Goal: Information Seeking & Learning: Learn about a topic

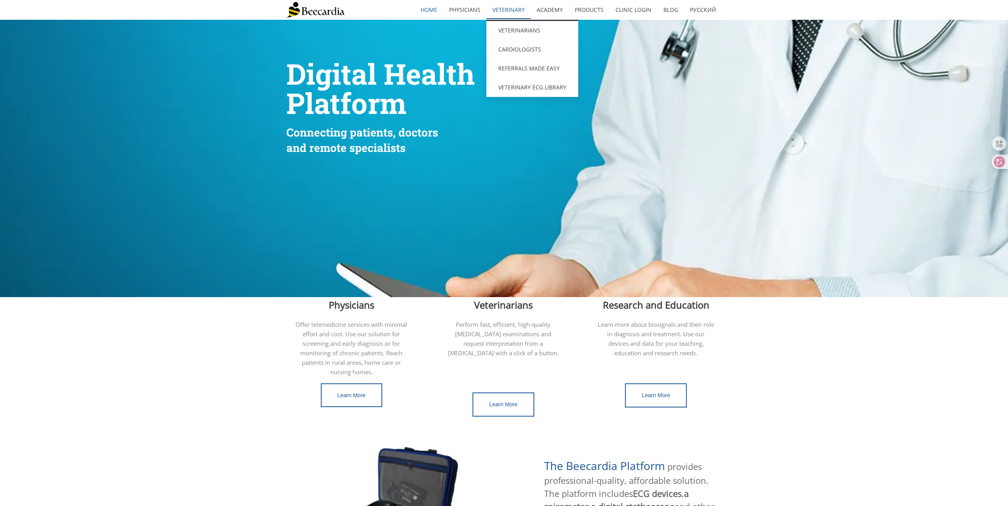
click at [505, 13] on link "Veterinary" at bounding box center [508, 10] width 44 height 18
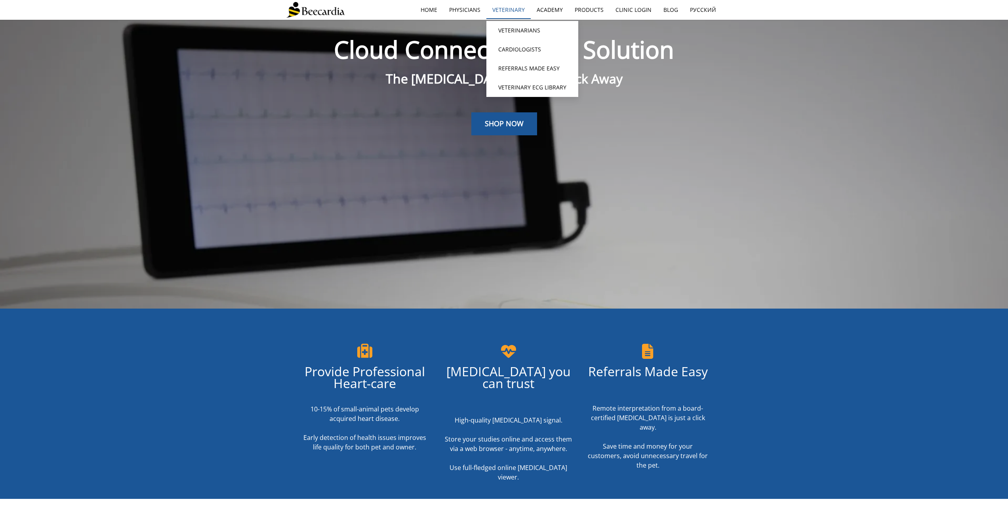
scroll to position [20, 0]
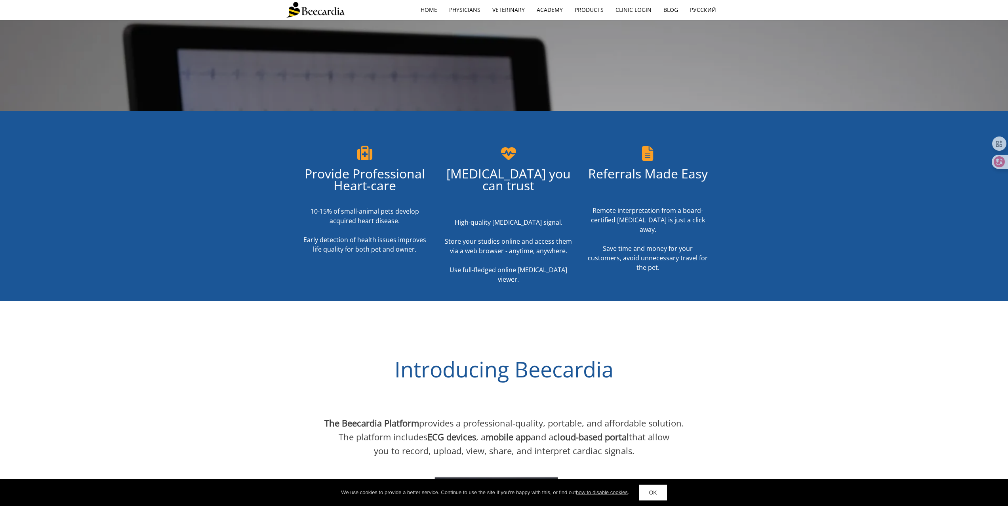
drag, startPoint x: 832, startPoint y: 241, endPoint x: 828, endPoint y: 235, distance: 7.1
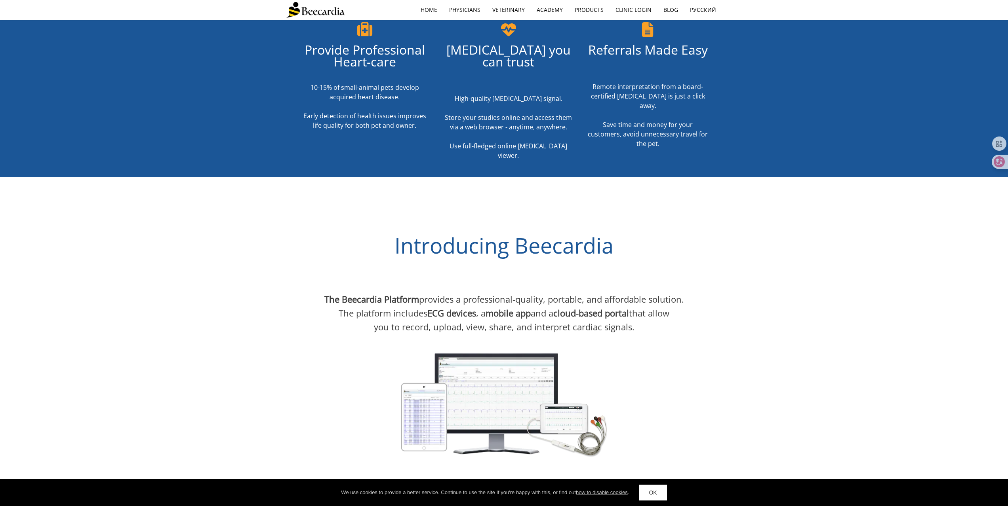
scroll to position [495, 0]
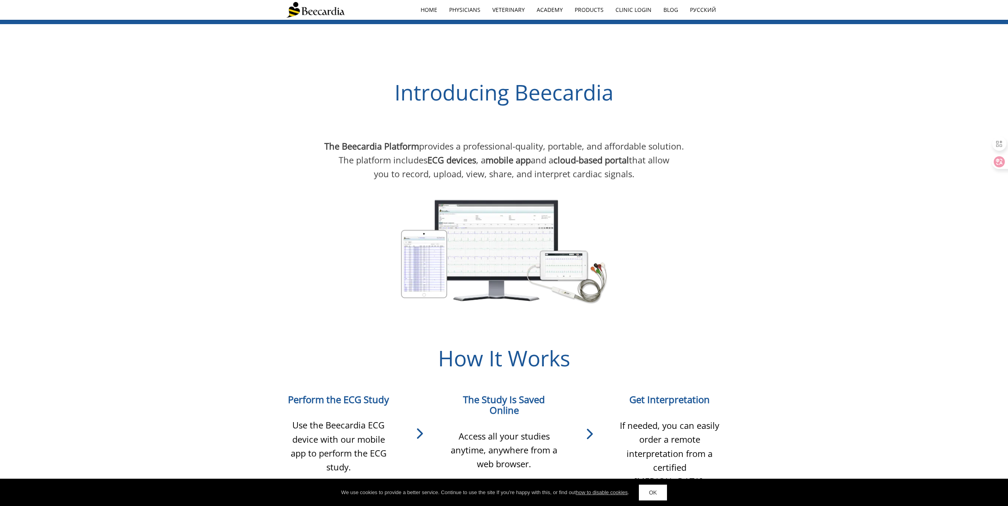
click at [789, 220] on div "The Beecardia Platform provides a professional-quality, portable, and affordabl…" at bounding box center [504, 230] width 1008 height 187
click at [763, 185] on div "The Beecardia Platform provides a professional-quality, portable, and affordabl…" at bounding box center [504, 230] width 1008 height 187
click at [694, 183] on div at bounding box center [504, 249] width 436 height 132
click at [664, 199] on div at bounding box center [504, 249] width 436 height 132
click at [663, 198] on div at bounding box center [504, 249] width 436 height 132
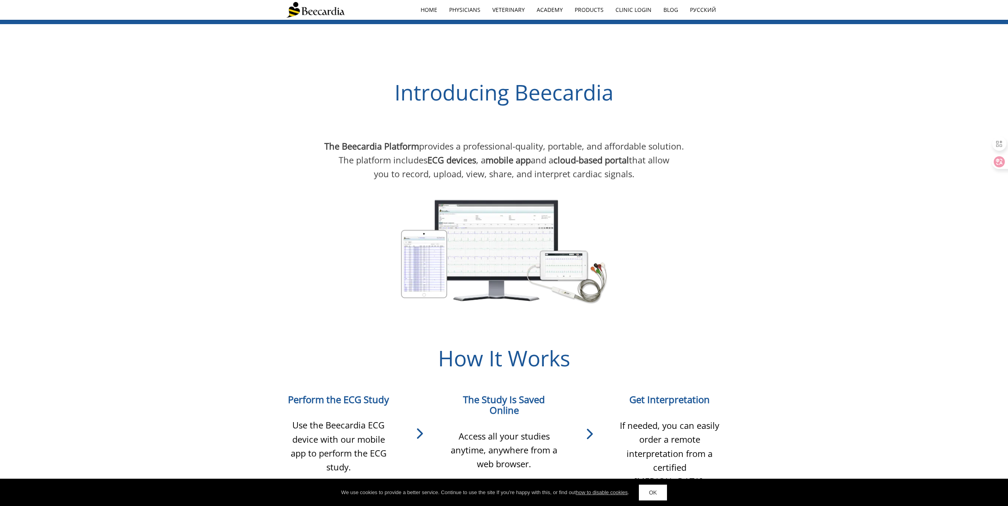
drag, startPoint x: 672, startPoint y: 226, endPoint x: 668, endPoint y: 216, distance: 10.6
click at [671, 225] on div at bounding box center [504, 249] width 436 height 132
click at [668, 216] on div at bounding box center [504, 249] width 436 height 132
drag, startPoint x: 666, startPoint y: 215, endPoint x: 664, endPoint y: 209, distance: 6.9
click at [664, 209] on div at bounding box center [504, 249] width 436 height 132
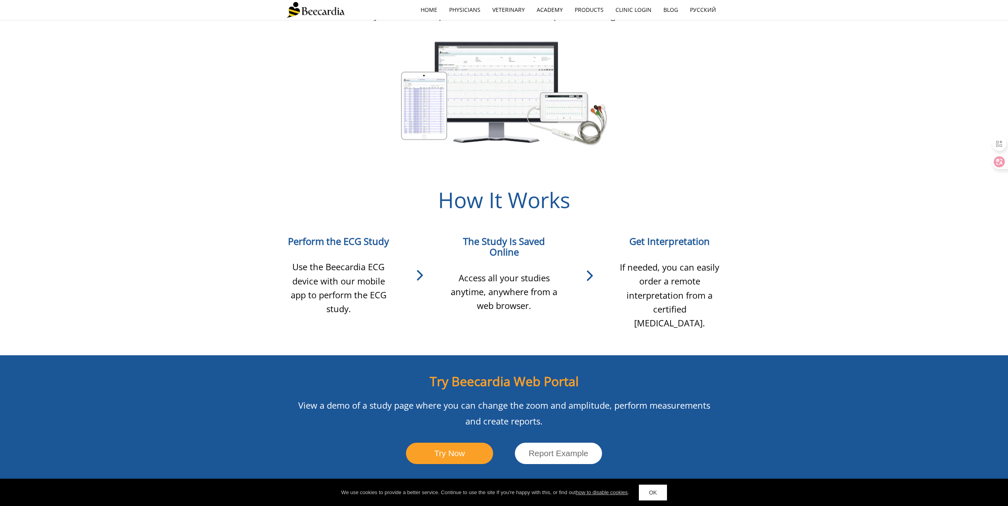
click at [664, 132] on div at bounding box center [504, 91] width 436 height 132
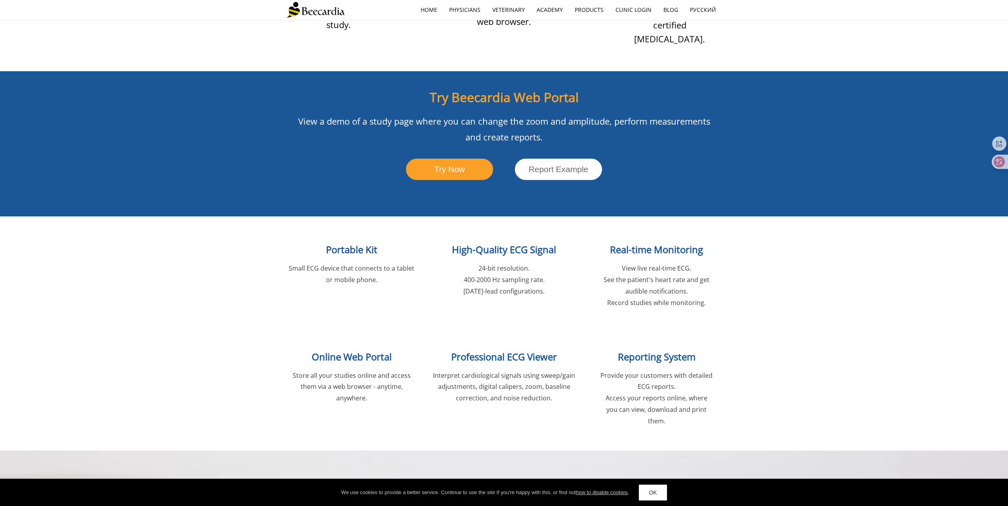
scroll to position [1010, 0]
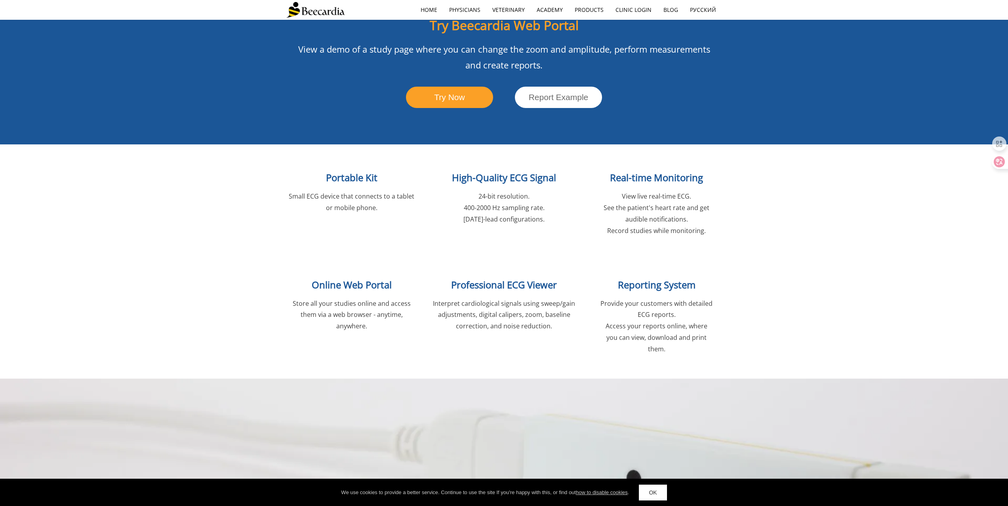
drag, startPoint x: 760, startPoint y: 238, endPoint x: 756, endPoint y: 234, distance: 5.9
click at [756, 234] on div "Portable Kit Small ECG device that connects to a tablet or mobile phone. High-Q…" at bounding box center [504, 207] width 1008 height 124
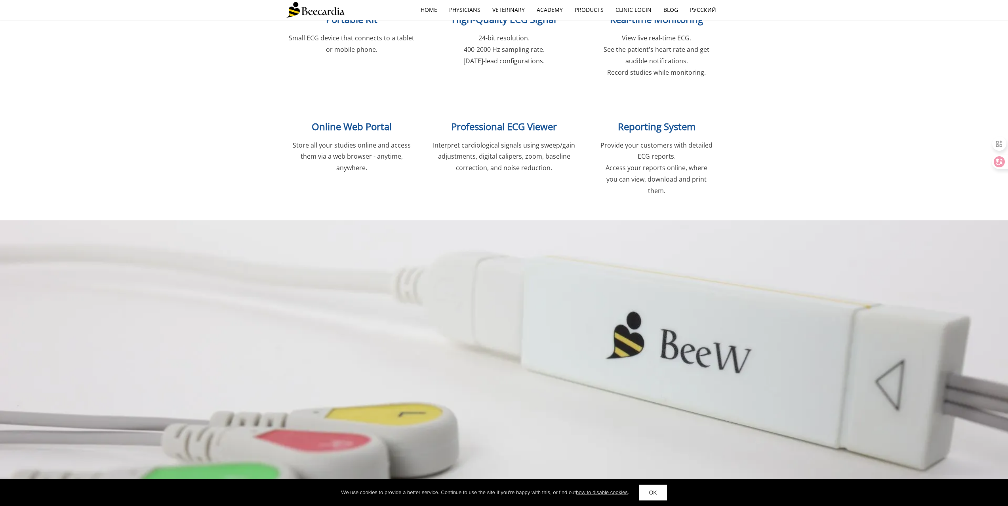
click at [724, 155] on div "Online Web Portal Store all your studies online and access them via a web brows…" at bounding box center [504, 165] width 1008 height 110
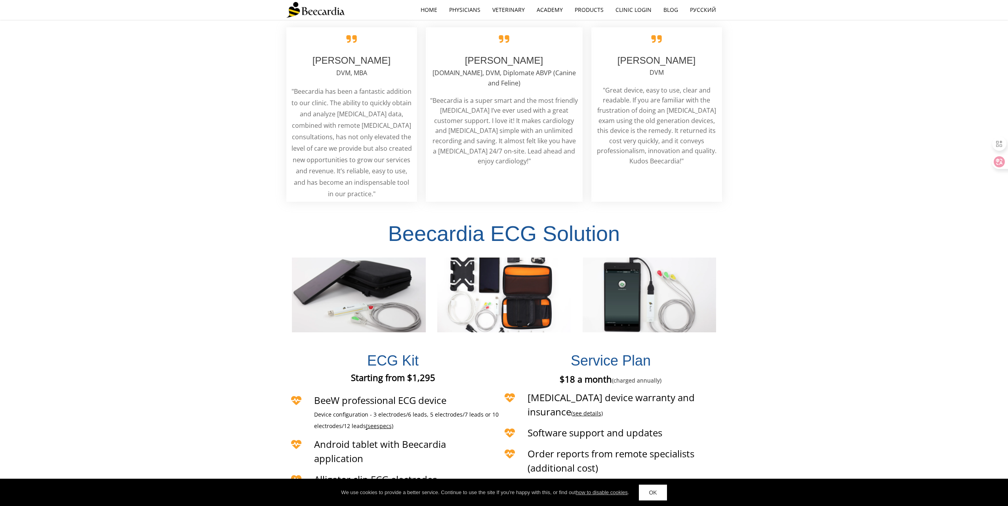
scroll to position [1960, 0]
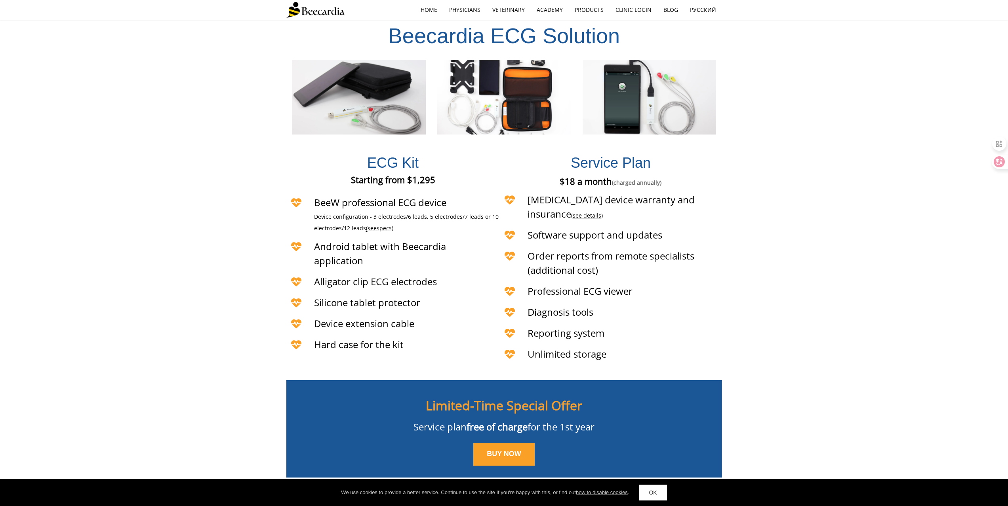
click at [734, 212] on div "ECG Kit Starting from $1,295 Starting from €1,295 Starting from £1,295 BeeW pro…" at bounding box center [504, 256] width 1008 height 231
drag, startPoint x: 734, startPoint y: 212, endPoint x: 641, endPoint y: 202, distance: 94.0
click at [734, 212] on div "ECG Kit Starting from $1,295 Starting from €1,295 Starting from £1,295 BeeW pro…" at bounding box center [504, 256] width 1008 height 231
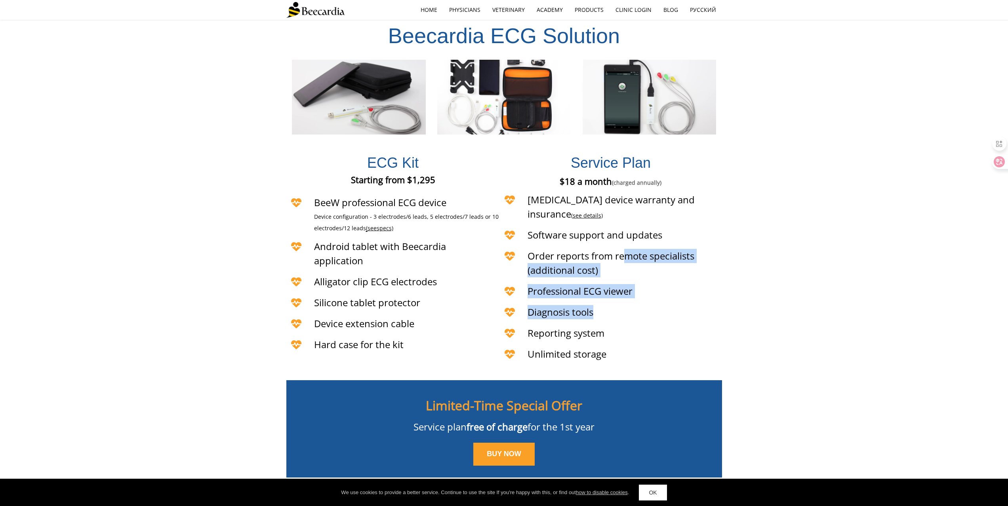
drag, startPoint x: 627, startPoint y: 257, endPoint x: 628, endPoint y: 261, distance: 4.4
click at [628, 261] on div "Service Plan $18 a month (charged annually) €18 a month (charged annually) £18 …" at bounding box center [611, 253] width 222 height 225
click at [628, 305] on h4 "Diagnosis tools" at bounding box center [613, 312] width 172 height 14
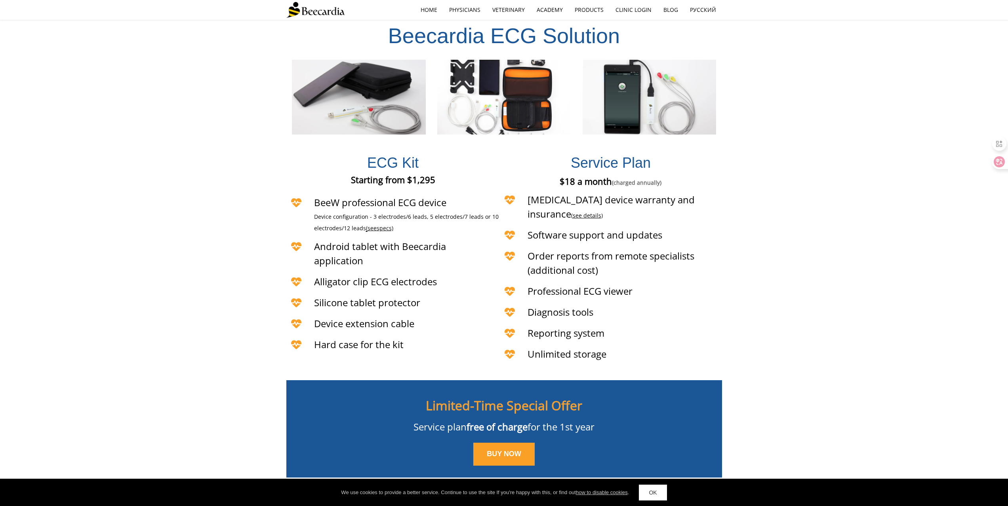
click at [629, 305] on h4 "Diagnosis tools" at bounding box center [613, 312] width 172 height 14
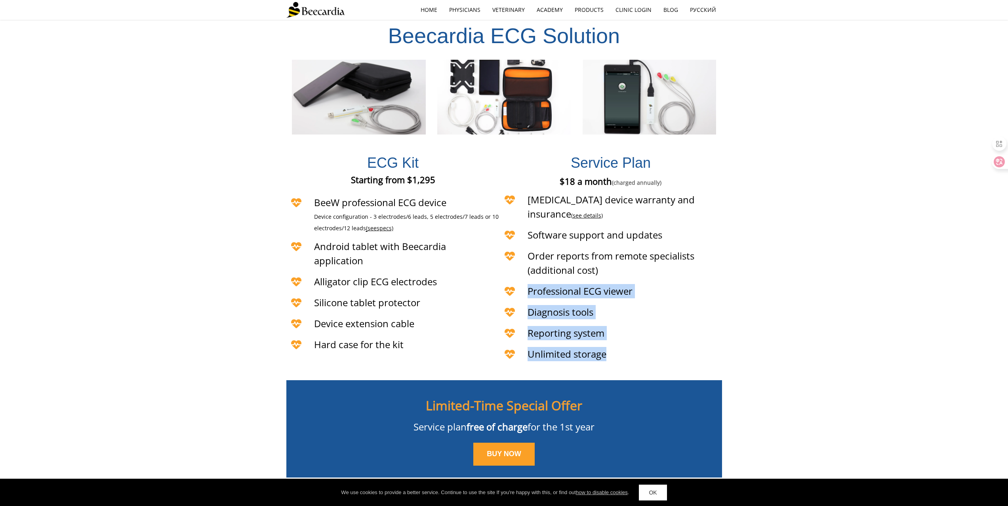
drag, startPoint x: 625, startPoint y: 223, endPoint x: 650, endPoint y: 301, distance: 81.0
click at [650, 301] on div "Service Plan $18 a month (charged annually) €18 a month (charged annually) £18 …" at bounding box center [611, 253] width 222 height 225
click at [650, 347] on h4 "Unlimited storage" at bounding box center [613, 354] width 172 height 14
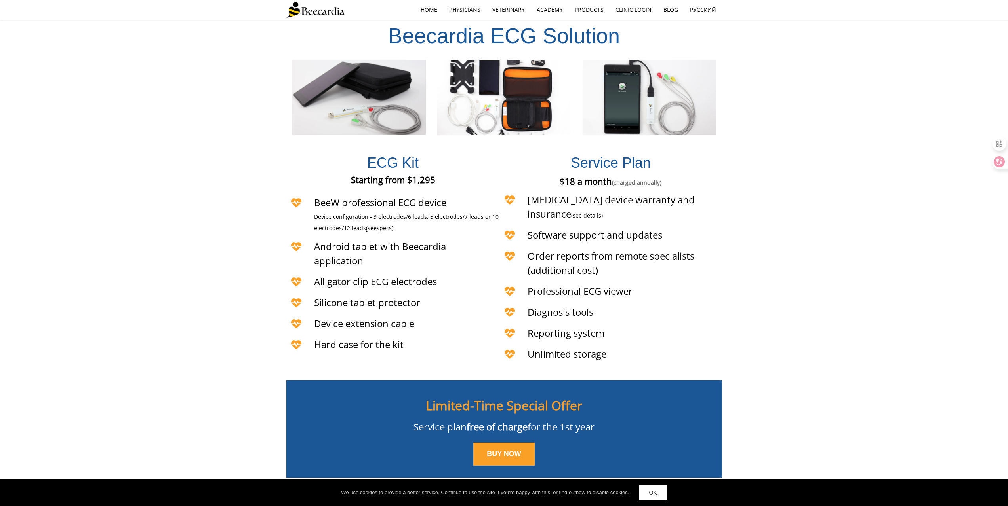
click at [664, 305] on h4 "Diagnosis tools" at bounding box center [613, 312] width 172 height 14
drag, startPoint x: 664, startPoint y: 266, endPoint x: 642, endPoint y: 217, distance: 54.0
click at [664, 305] on h4 "Diagnosis tools" at bounding box center [613, 312] width 172 height 14
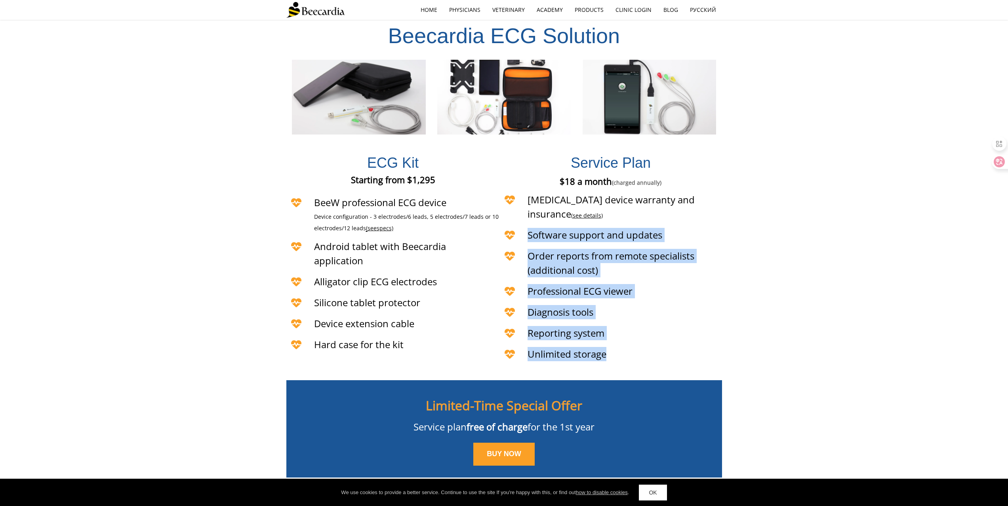
drag, startPoint x: 639, startPoint y: 222, endPoint x: 670, endPoint y: 308, distance: 91.9
click at [670, 308] on div "Service Plan $18 a month (charged annually) €18 a month (charged annually) £18 …" at bounding box center [611, 253] width 222 height 225
click at [670, 347] on h4 "Unlimited storage" at bounding box center [613, 354] width 172 height 14
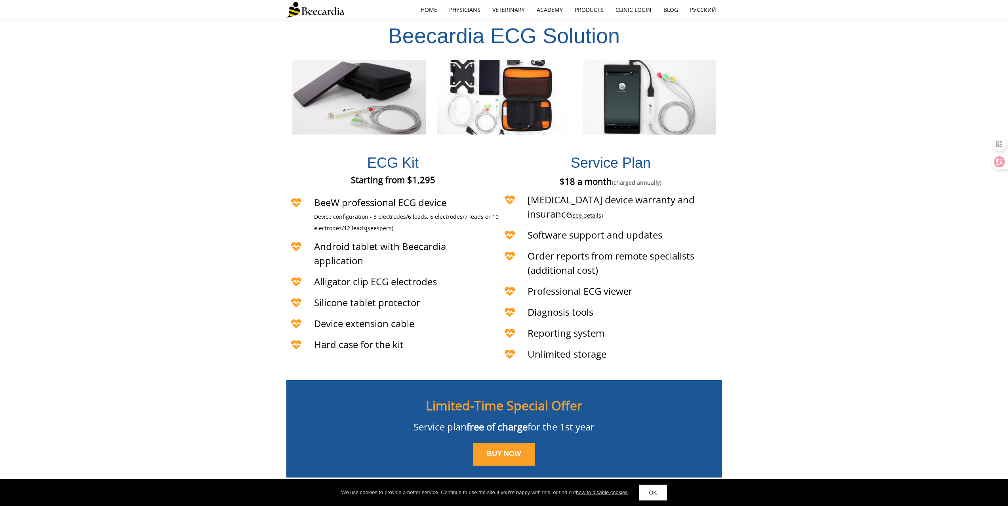
click at [647, 326] on h4 "Reporting system" at bounding box center [613, 333] width 172 height 14
drag, startPoint x: 647, startPoint y: 291, endPoint x: 643, endPoint y: 282, distance: 9.9
click at [643, 326] on h4 "Reporting system" at bounding box center [613, 333] width 172 height 14
click at [641, 323] on header "Reporting system" at bounding box center [600, 331] width 200 height 17
click at [639, 303] on div "Diagnosis tools" at bounding box center [600, 313] width 200 height 21
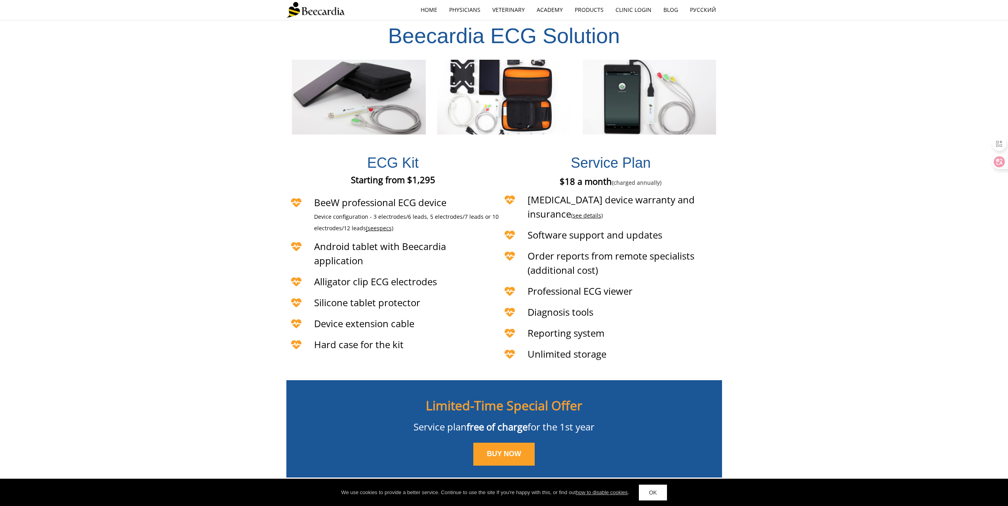
click at [638, 284] on h4 "Professional ECG viewer" at bounding box center [613, 291] width 172 height 14
drag, startPoint x: 638, startPoint y: 249, endPoint x: 637, endPoint y: 242, distance: 6.4
click at [638, 284] on h4 "Professional ECG viewer" at bounding box center [613, 291] width 172 height 14
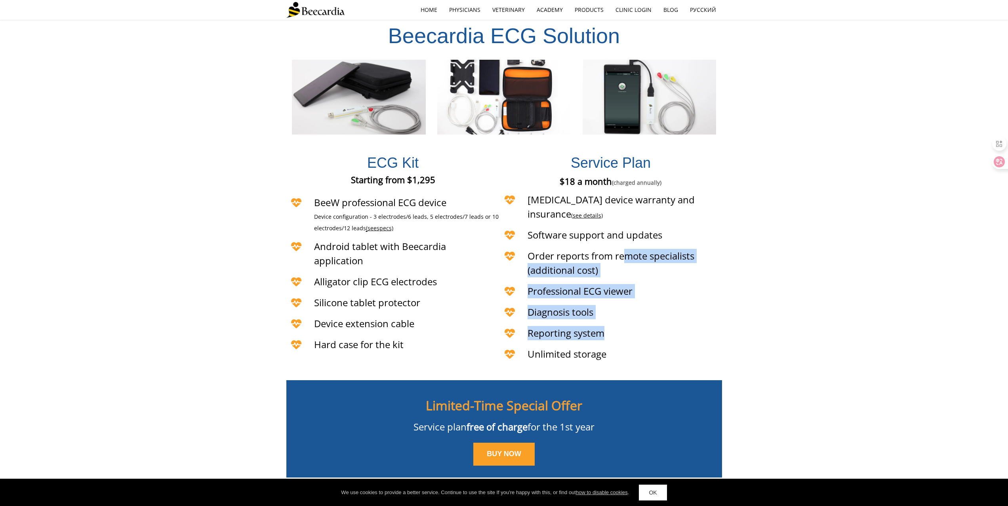
click at [649, 283] on div "Service Plan $18 a month (charged annually) €18 a month (charged annually) £18 …" at bounding box center [611, 253] width 222 height 225
click at [649, 326] on h4 "Reporting system" at bounding box center [613, 333] width 172 height 14
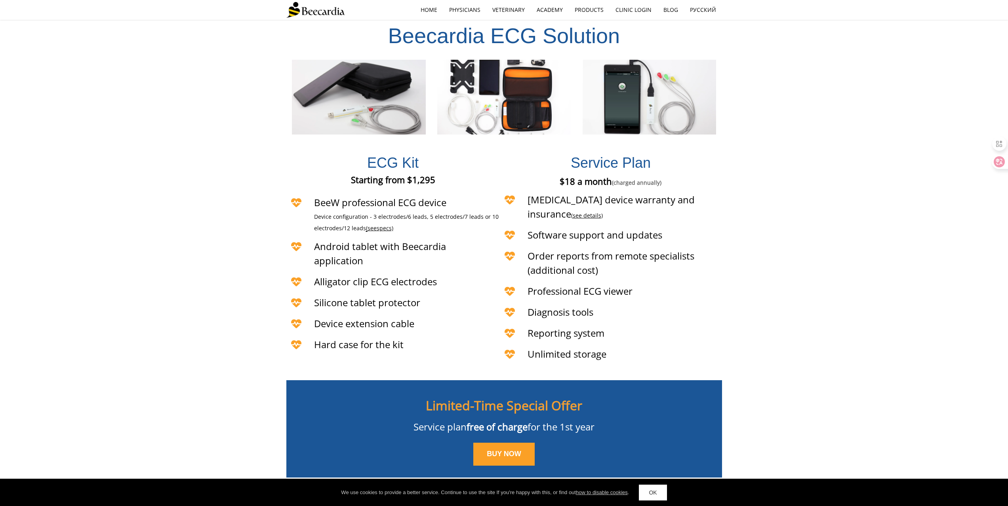
click at [649, 323] on header "Reporting system" at bounding box center [600, 331] width 200 height 17
drag, startPoint x: 649, startPoint y: 277, endPoint x: 652, endPoint y: 270, distance: 7.3
click at [648, 323] on header "Reporting system" at bounding box center [600, 331] width 200 height 17
click at [601, 212] on link "see details" at bounding box center [587, 216] width 29 height 8
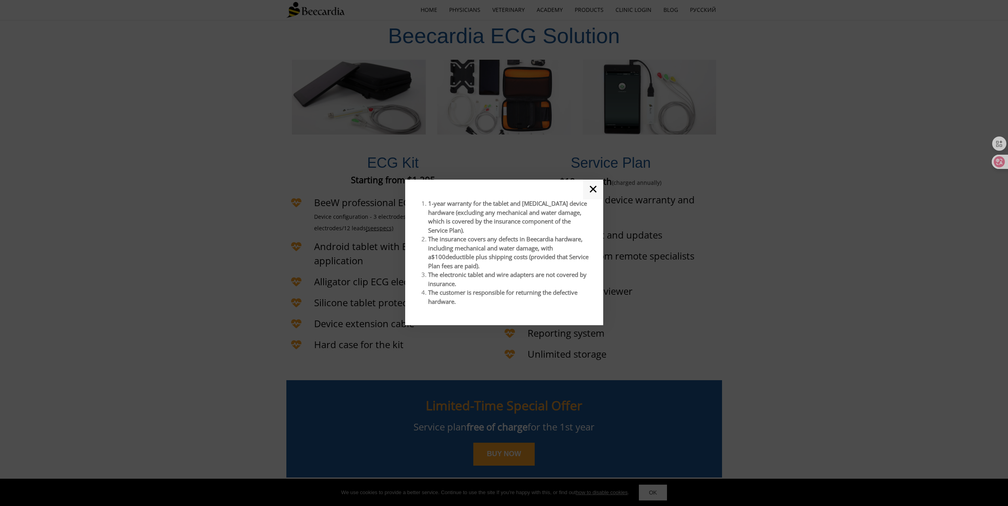
click at [594, 190] on link "✕" at bounding box center [593, 190] width 20 height 20
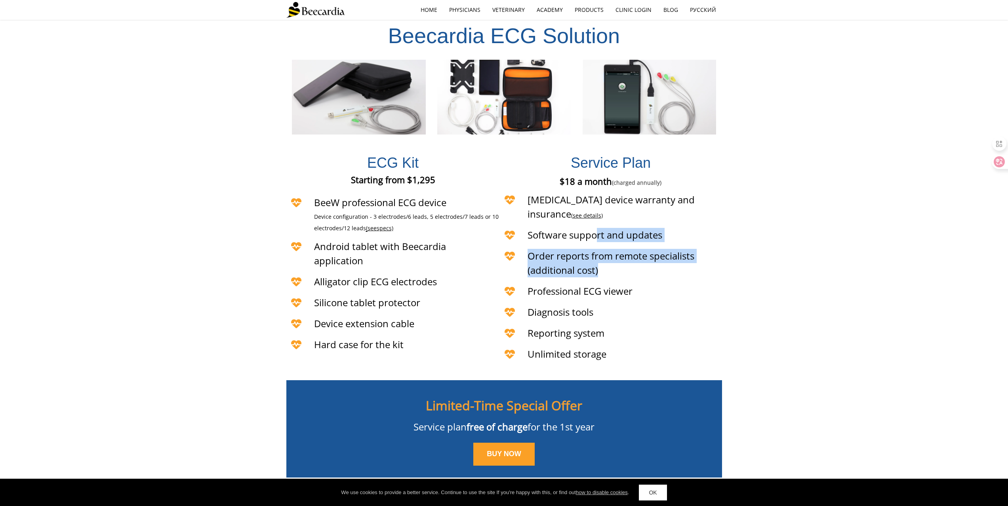
drag, startPoint x: 594, startPoint y: 190, endPoint x: 624, endPoint y: 228, distance: 49.0
click at [624, 228] on div "Service Plan $18 a month (charged annually) €18 a month (charged annually) £18 …" at bounding box center [611, 253] width 222 height 225
click at [624, 249] on h4 "Order reports from remote specialists (additional cost)" at bounding box center [624, 263] width 194 height 29
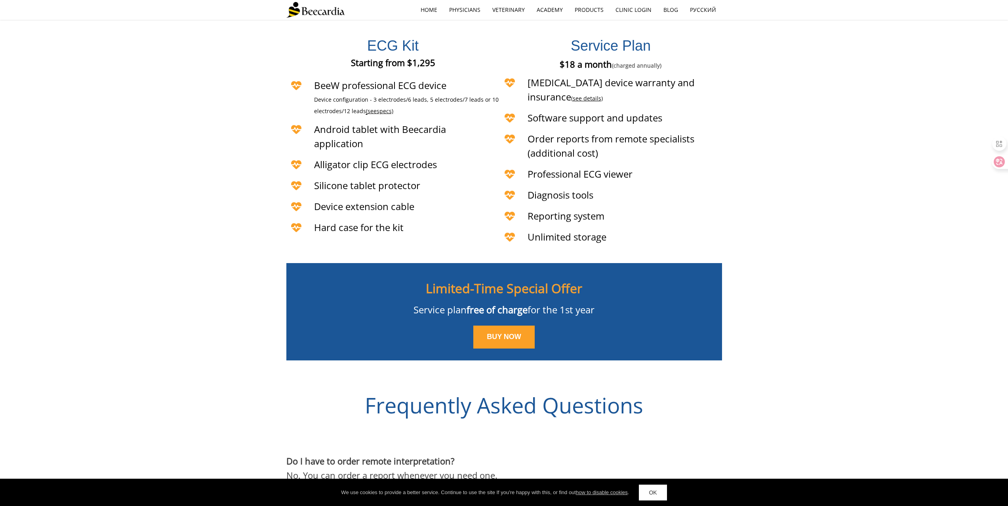
scroll to position [2158, 0]
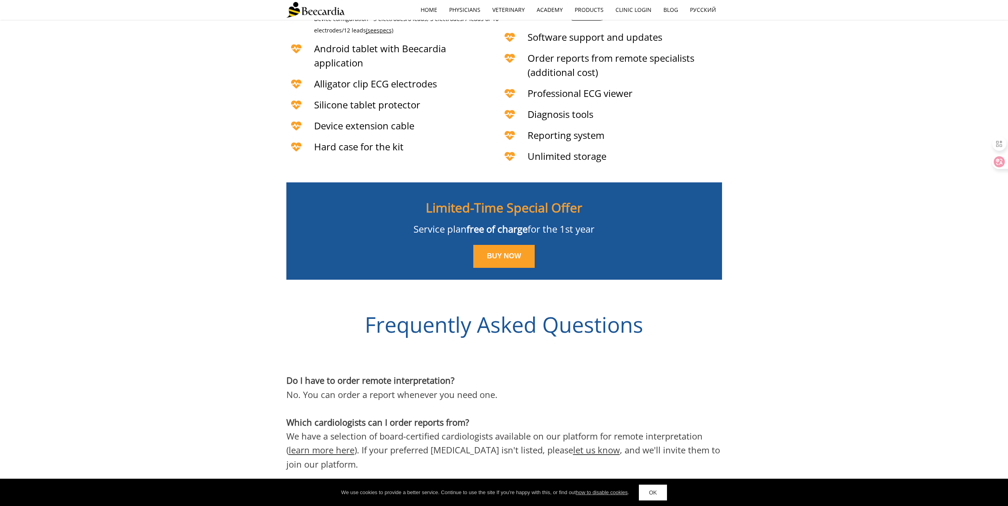
click at [683, 316] on h2 "Frequently Asked Questions" at bounding box center [504, 325] width 436 height 19
click at [632, 374] on p "Do I have to order remote interpretation?" at bounding box center [504, 381] width 436 height 14
click at [622, 322] on div "Frequently Asked Questions" at bounding box center [504, 324] width 1008 height 88
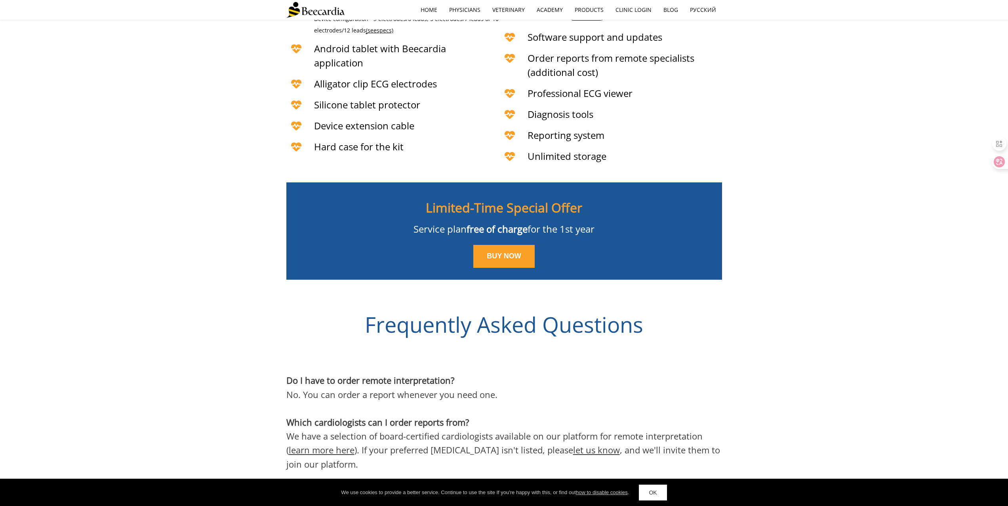
drag, startPoint x: 622, startPoint y: 322, endPoint x: 617, endPoint y: 318, distance: 6.4
click at [622, 322] on div "Frequently Asked Questions" at bounding box center [504, 324] width 1008 height 88
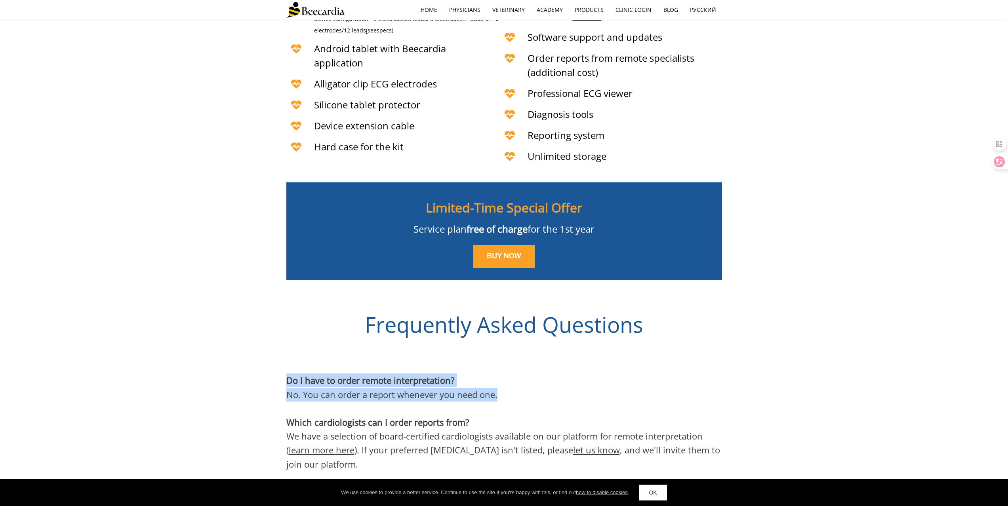
drag, startPoint x: 610, startPoint y: 339, endPoint x: 618, endPoint y: 371, distance: 33.6
click at [618, 402] on p at bounding box center [504, 409] width 436 height 14
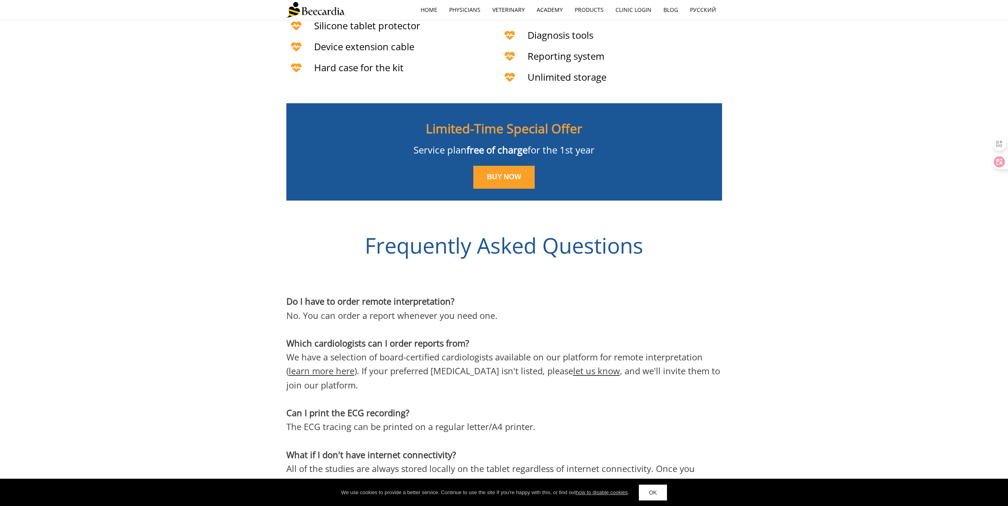
click at [618, 392] on p at bounding box center [504, 399] width 436 height 14
click at [616, 392] on p at bounding box center [504, 399] width 436 height 14
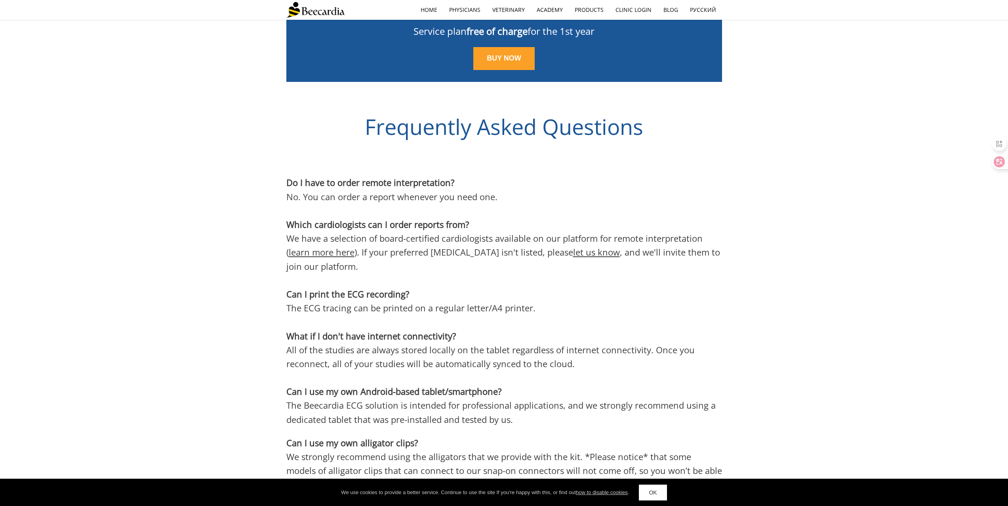
click at [615, 385] on p "Can I use my own Android-based tablet/ smartphone ?" at bounding box center [504, 392] width 436 height 14
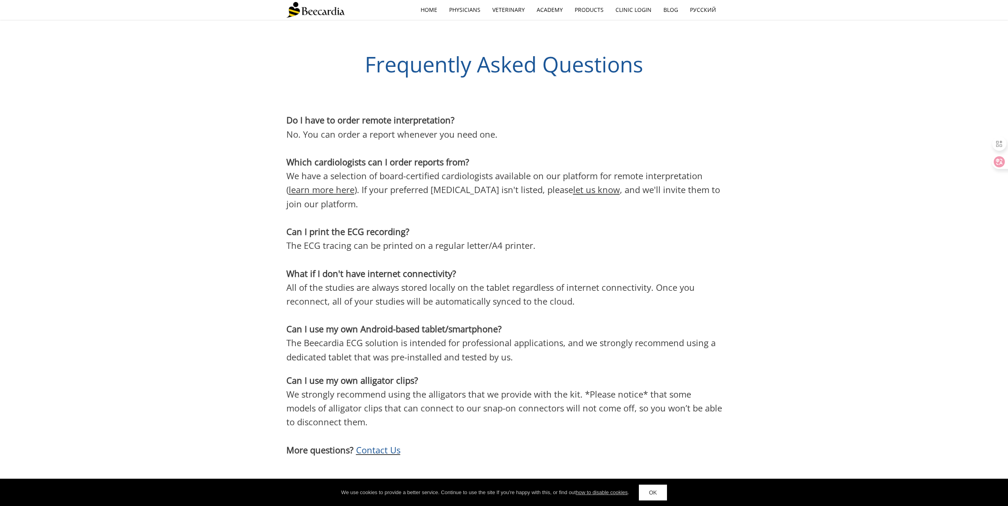
scroll to position [2459, 0]
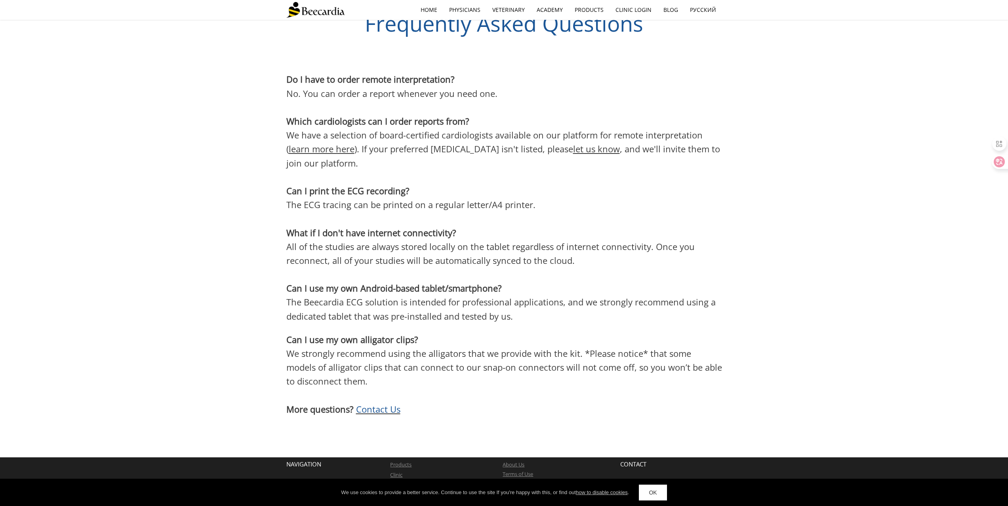
click at [615, 389] on p at bounding box center [504, 396] width 436 height 14
click at [610, 348] on span "We strongly recommend using the alligators that we provide with the kit. *Pleas…" at bounding box center [504, 368] width 436 height 40
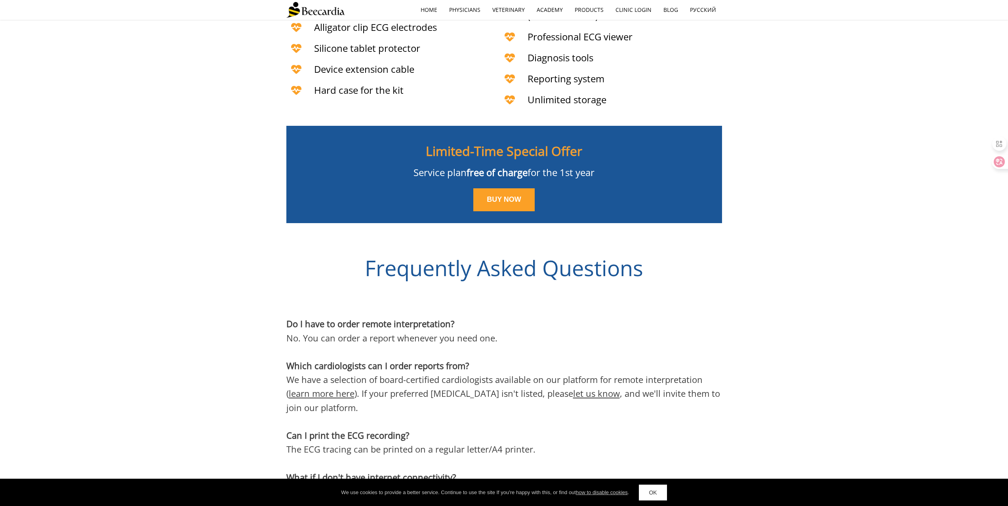
scroll to position [2063, 0]
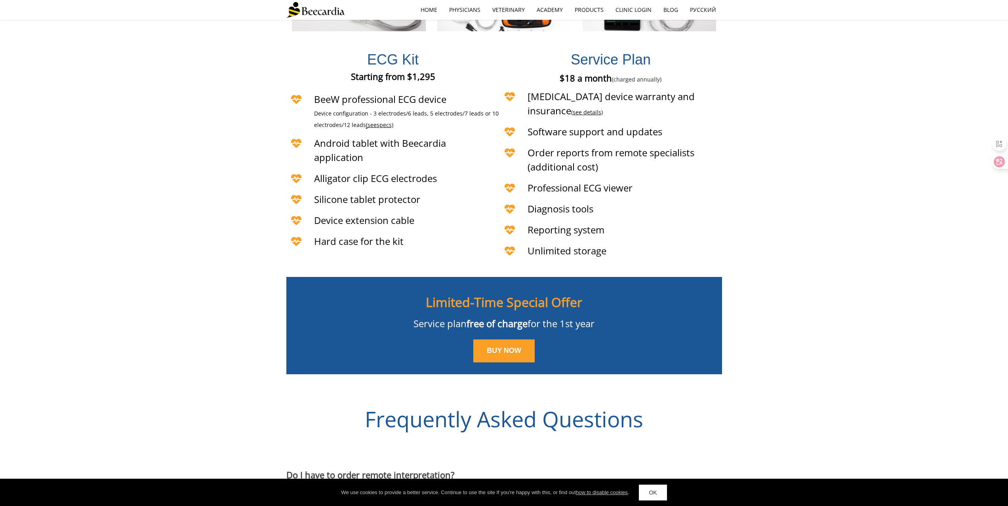
click at [666, 223] on h4 "Reporting system" at bounding box center [613, 230] width 172 height 14
click at [670, 191] on div "Service Plan $18 a month (charged annually) €18 a month (charged annually) £18 …" at bounding box center [611, 149] width 222 height 225
click at [670, 220] on div "Reporting system" at bounding box center [600, 230] width 200 height 21
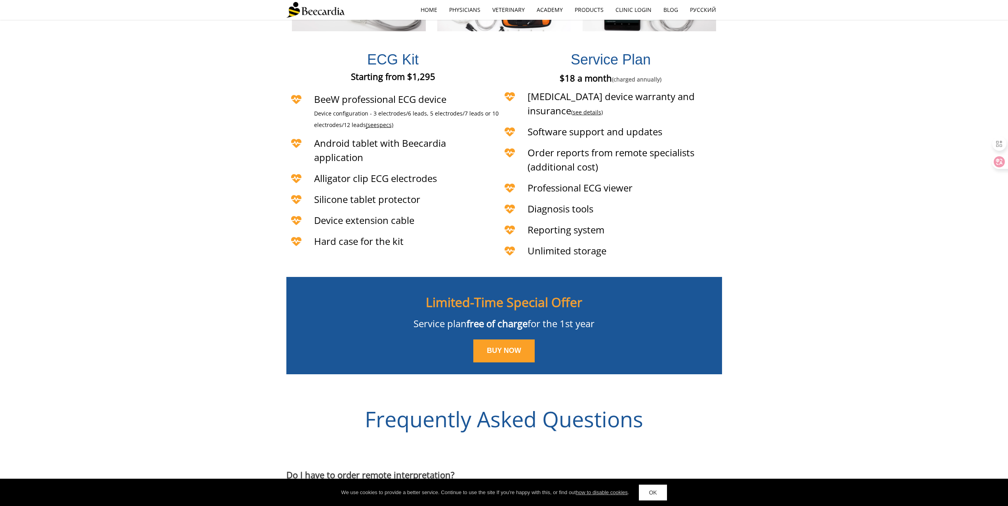
click at [670, 220] on div "Reporting system" at bounding box center [600, 230] width 200 height 21
click at [656, 223] on h4 "Reporting system" at bounding box center [613, 230] width 172 height 14
click at [655, 220] on header "Reporting system" at bounding box center [600, 228] width 200 height 17
click at [435, 192] on h4 "Silicone tablet protector" at bounding box center [407, 199] width 186 height 14
drag, startPoint x: 432, startPoint y: 151, endPoint x: 434, endPoint y: 182, distance: 30.9
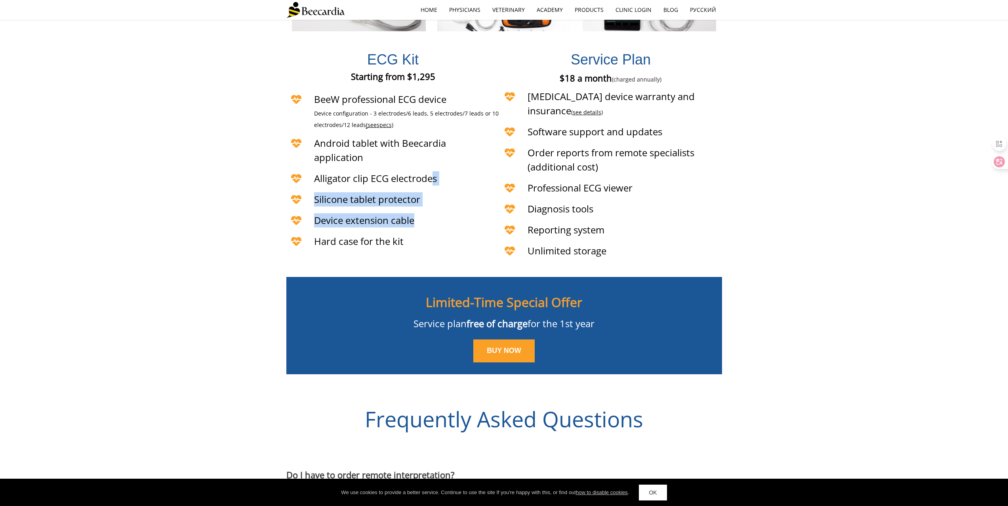
click at [434, 182] on div "ECG Kit Starting from $1,295 Starting from €1,295 Starting from £1,295 BeeW pro…" at bounding box center [392, 149] width 213 height 225
click at [434, 213] on h4 "Device extension cable" at bounding box center [407, 220] width 186 height 14
drag, startPoint x: 403, startPoint y: 128, endPoint x: 408, endPoint y: 162, distance: 34.4
click at [408, 162] on div "ECG Kit Starting from $1,295 Starting from €1,295 Starting from £1,295 BeeW pro…" at bounding box center [392, 149] width 213 height 225
click at [408, 193] on span "Silicone tablet protector" at bounding box center [367, 199] width 106 height 13
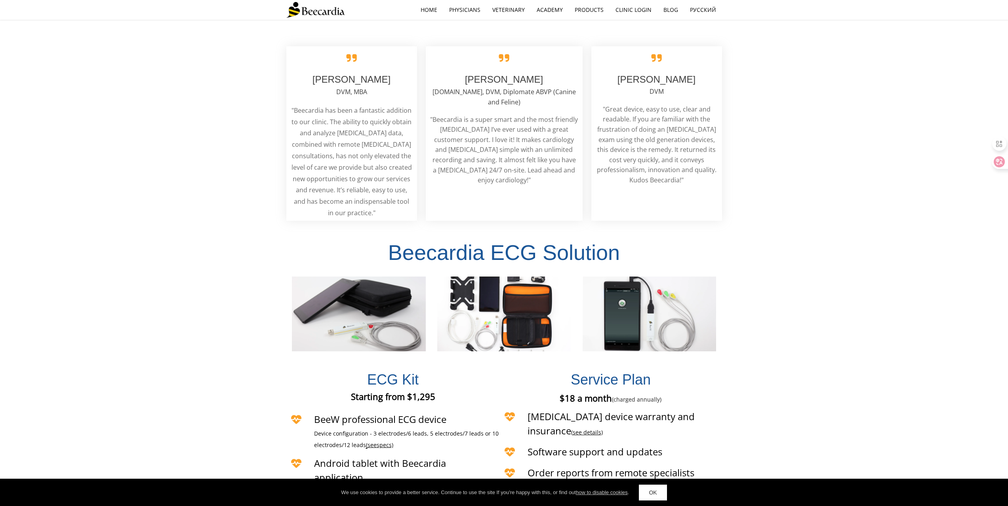
scroll to position [1707, 0]
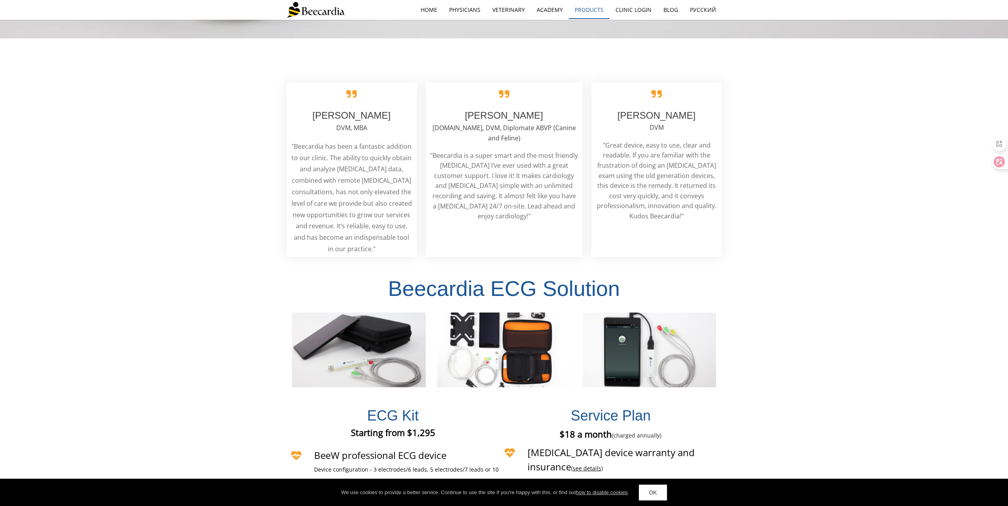
click at [587, 11] on link "Products" at bounding box center [589, 10] width 41 height 18
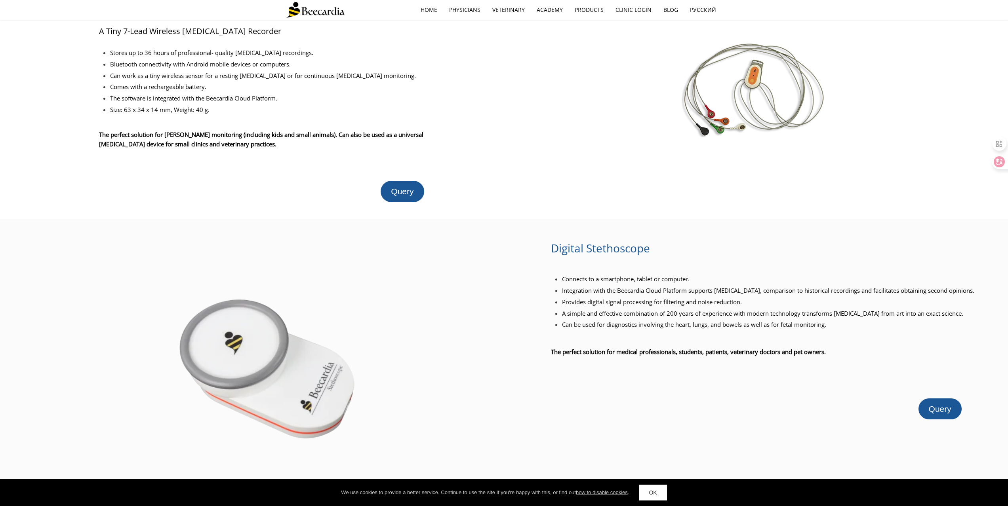
scroll to position [356, 0]
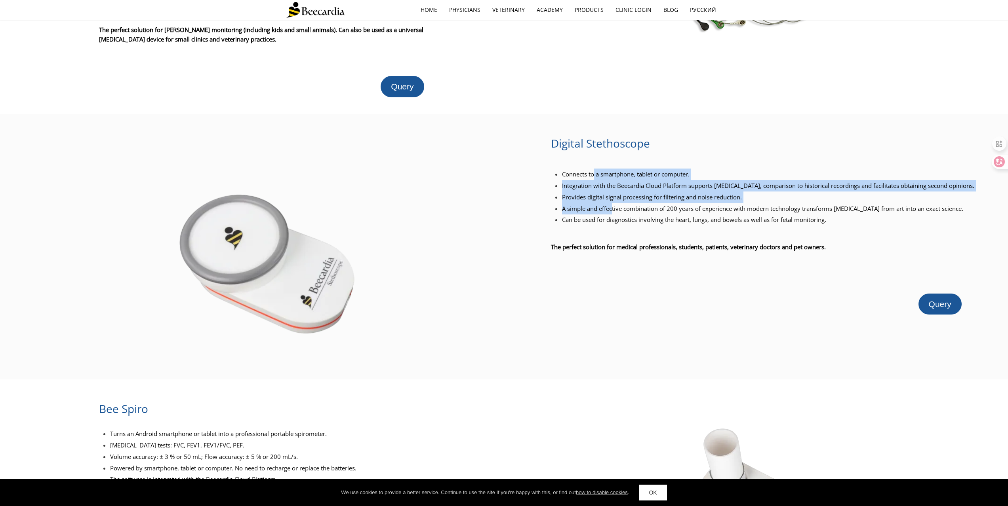
drag, startPoint x: 594, startPoint y: 179, endPoint x: 611, endPoint y: 218, distance: 42.9
click at [611, 218] on ul "Connects to a smartphone, tablet or computer. Integration with the Beecardia Cl…" at bounding box center [767, 197] width 432 height 57
click at [611, 213] on span "A simple and effective combination of 200 years of experience with modern techn…" at bounding box center [762, 209] width 401 height 8
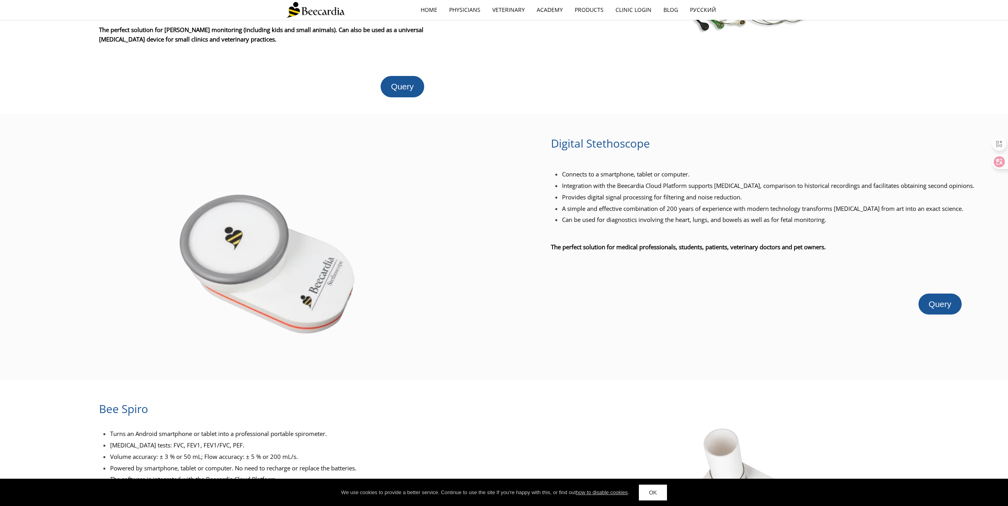
click at [622, 215] on li "A simple and effective combination of 200 years of experience with modern techn…" at bounding box center [772, 208] width 421 height 11
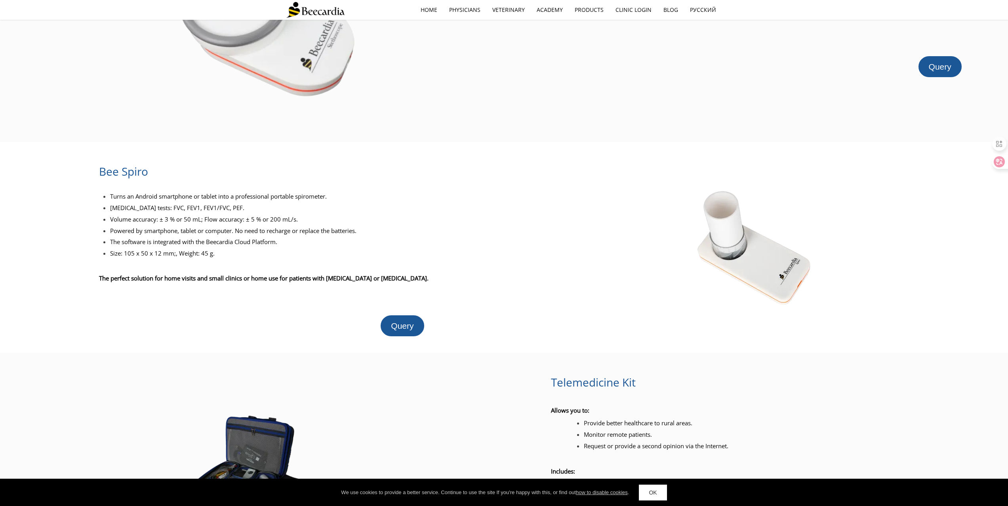
click at [622, 204] on div at bounding box center [753, 247] width 508 height 176
click at [620, 196] on div at bounding box center [753, 247] width 508 height 176
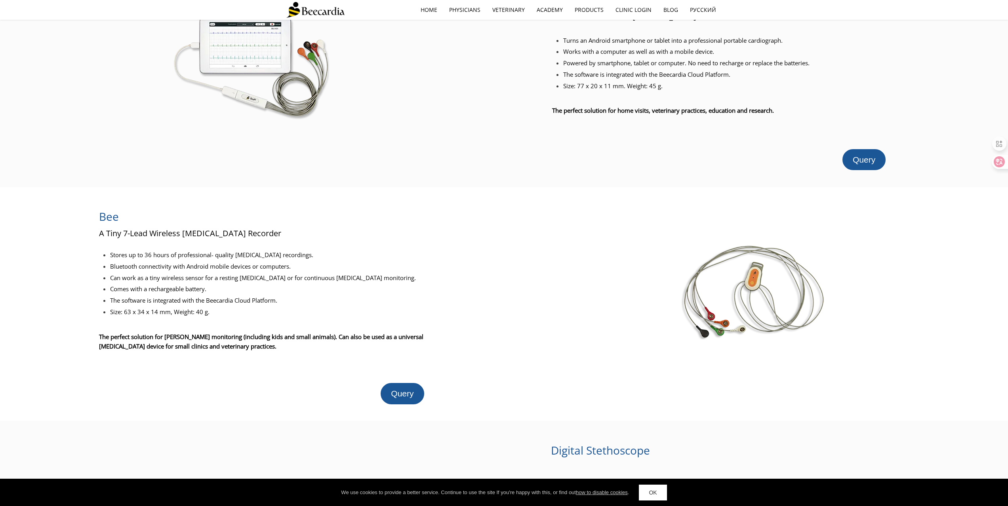
scroll to position [0, 0]
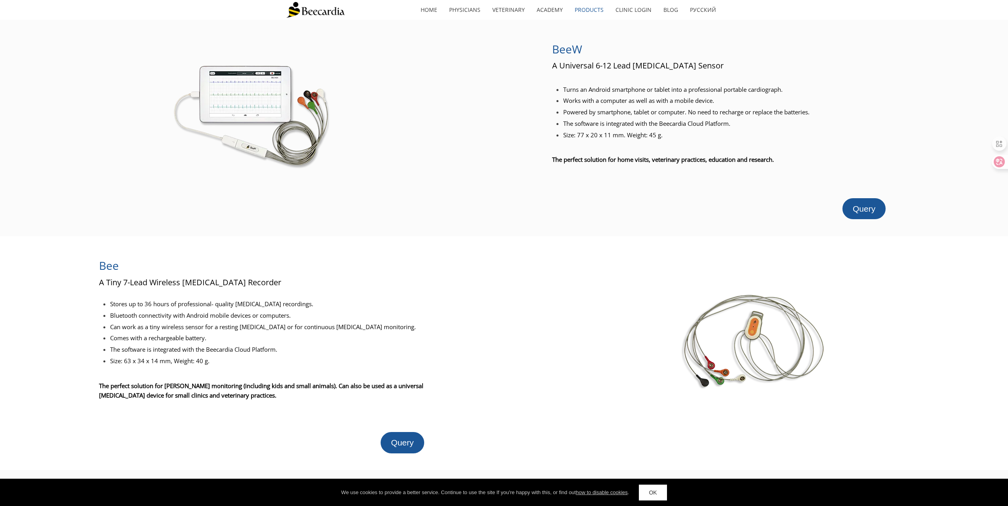
click at [614, 137] on span "Size: 77 x 20 x 11 mm. Weight: 45 g." at bounding box center [612, 135] width 99 height 8
drag, startPoint x: 614, startPoint y: 137, endPoint x: 607, endPoint y: 114, distance: 24.4
click at [613, 133] on span "Size: 77 x 20 x 11 mm. Weight: 45 g." at bounding box center [612, 135] width 99 height 8
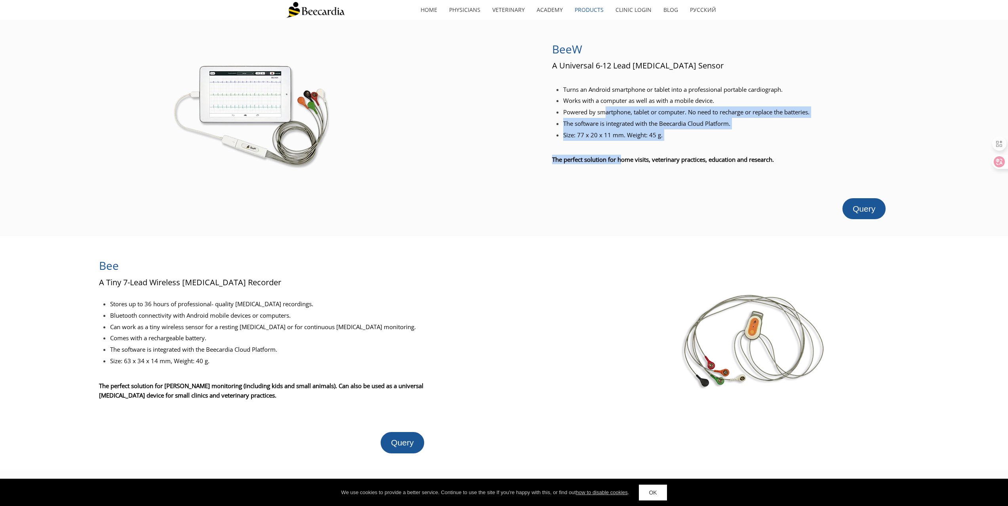
click at [623, 157] on div "BeeW A Universal 6-12 Lead ECG Sensor Turns an Android smartphone or tablet int…" at bounding box center [727, 128] width 351 height 183
click at [623, 157] on span "The perfect solution for home visits, veterinary practices, education and resea…" at bounding box center [663, 160] width 222 height 8
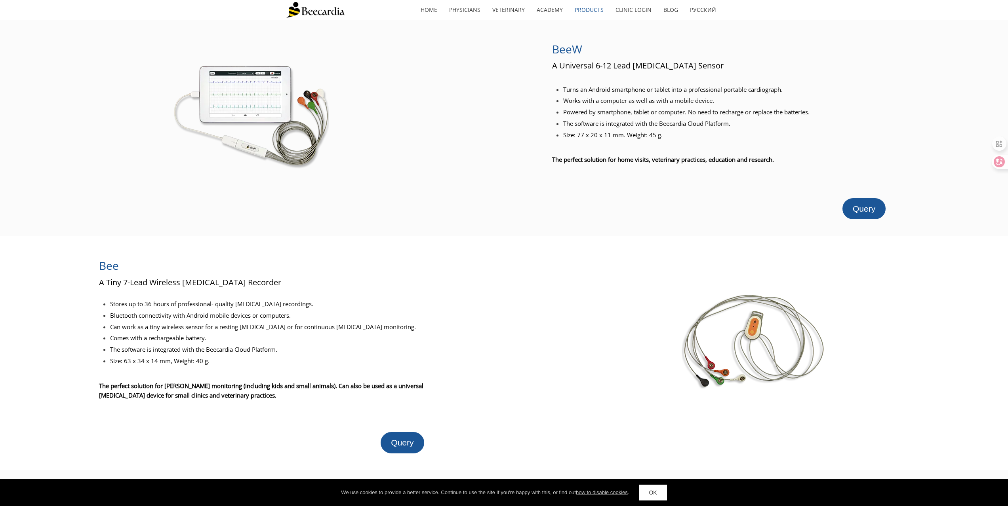
click at [628, 154] on div "The perfect solution for home visits, veterinary practices, education and resea…" at bounding box center [727, 159] width 351 height 13
drag, startPoint x: 627, startPoint y: 154, endPoint x: 622, endPoint y: 122, distance: 32.5
click at [623, 143] on div at bounding box center [727, 148] width 351 height 10
drag, startPoint x: 609, startPoint y: 125, endPoint x: 614, endPoint y: 137, distance: 13.7
click at [614, 137] on div "Turns an Android smartphone or tablet into a professional portable cardiograph.…" at bounding box center [727, 112] width 351 height 57
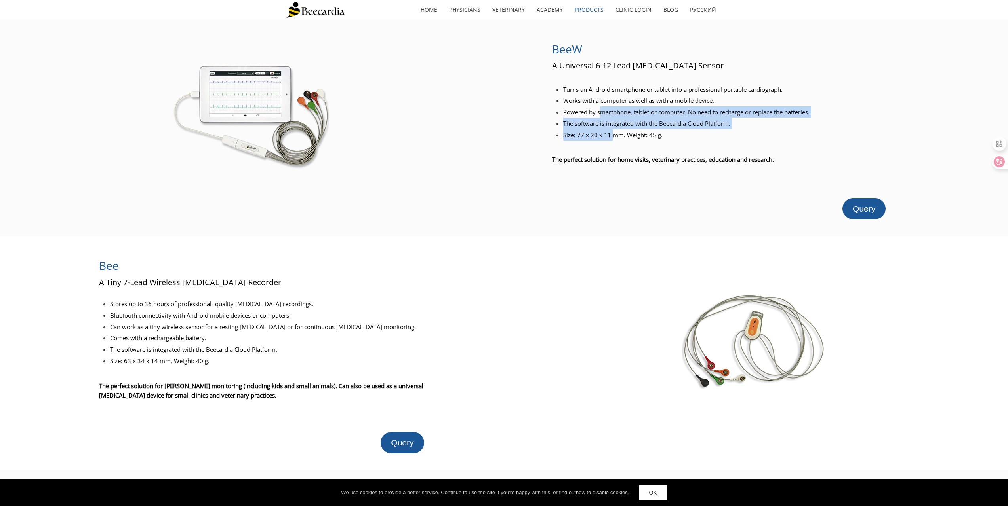
click at [614, 137] on span "Size: 77 x 20 x 11 mm. Weight: 45 g." at bounding box center [612, 135] width 99 height 8
click at [613, 126] on span "The software is integrated with the Beecardia Cloud Platform." at bounding box center [646, 124] width 167 height 8
drag, startPoint x: 645, startPoint y: 101, endPoint x: 674, endPoint y: 137, distance: 45.9
click at [674, 137] on div "Turns an Android smartphone or tablet into a professional portable cardiograph.…" at bounding box center [727, 112] width 351 height 57
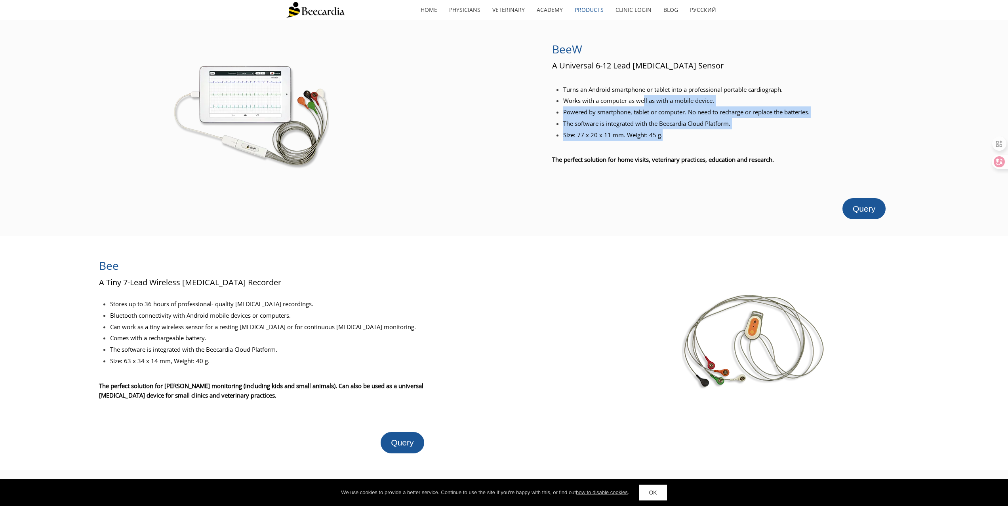
click at [674, 137] on li "Size: 77 x 20 x 11 mm. Weight: 45 g." at bounding box center [733, 134] width 340 height 11
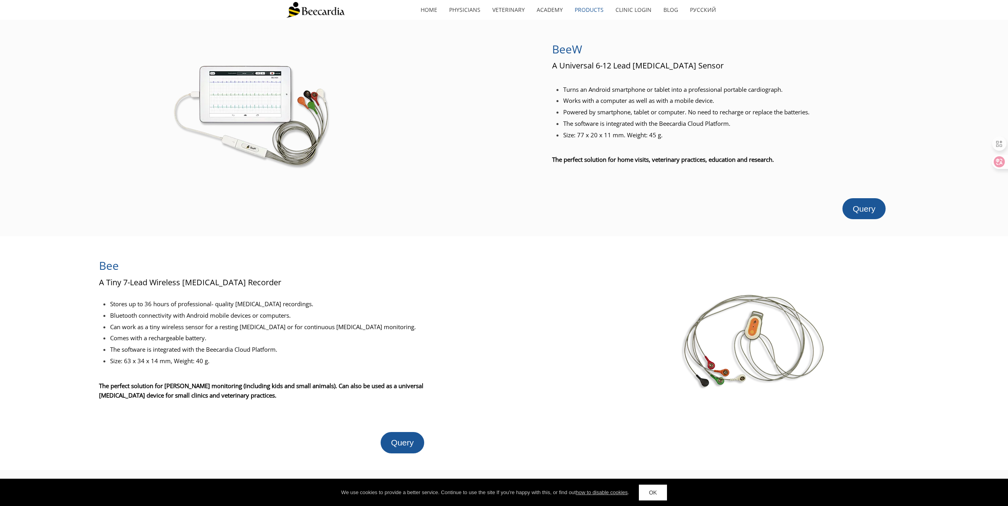
click at [674, 137] on li "Size: 77 x 20 x 11 mm. Weight: 45 g." at bounding box center [733, 134] width 340 height 11
click at [666, 123] on span "The software is integrated with the Beecardia Cloud Platform." at bounding box center [646, 124] width 167 height 8
drag, startPoint x: 666, startPoint y: 123, endPoint x: 659, endPoint y: 111, distance: 14.0
click at [666, 123] on span "The software is integrated with the Beecardia Cloud Platform." at bounding box center [646, 124] width 167 height 8
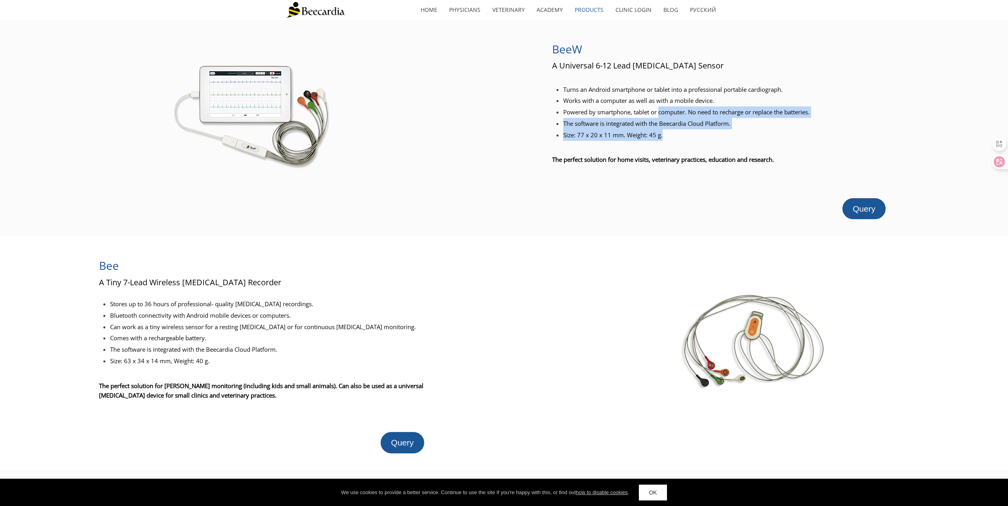
drag, startPoint x: 659, startPoint y: 111, endPoint x: 665, endPoint y: 137, distance: 27.2
click at [665, 137] on div "Turns an Android smartphone or tablet into a professional portable cardiograph.…" at bounding box center [727, 112] width 351 height 57
click at [665, 137] on li "Size: 77 x 20 x 11 mm. Weight: 45 g." at bounding box center [733, 134] width 340 height 11
click at [655, 127] on span "The software is integrated with the Beecardia Cloud Platform." at bounding box center [646, 124] width 167 height 8
drag, startPoint x: 655, startPoint y: 127, endPoint x: 647, endPoint y: 111, distance: 17.9
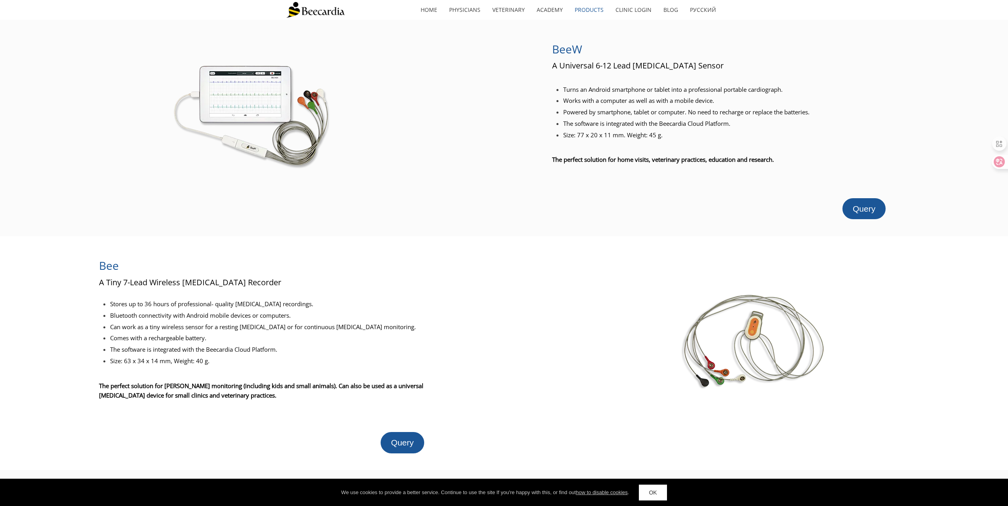
click at [655, 127] on span "The software is integrated with the Beecardia Cloud Platform." at bounding box center [646, 124] width 167 height 8
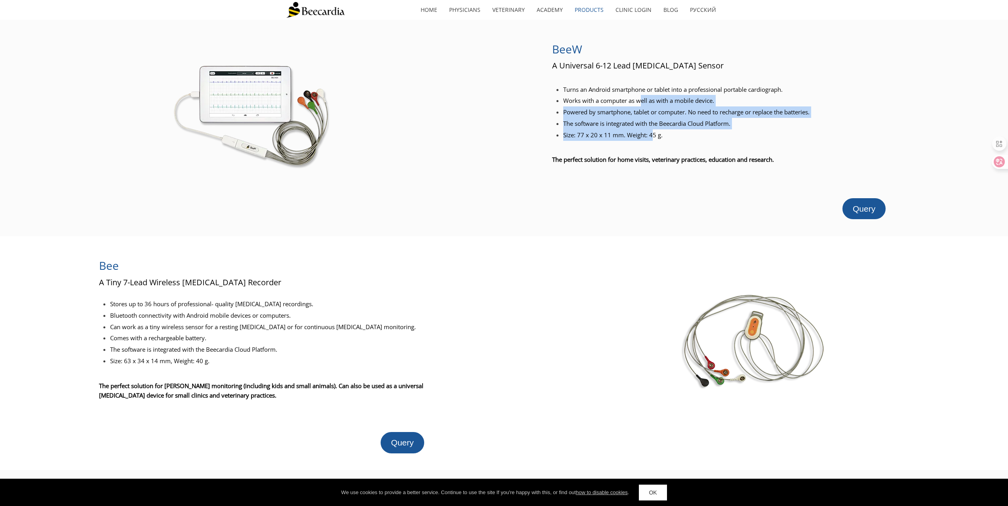
drag, startPoint x: 641, startPoint y: 100, endPoint x: 650, endPoint y: 140, distance: 40.9
click at [650, 140] on div "Turns an Android smartphone or tablet into a professional portable cardiograph.…" at bounding box center [727, 112] width 351 height 57
click at [650, 140] on li "Size: 77 x 20 x 11 mm. Weight: 45 g." at bounding box center [733, 134] width 340 height 11
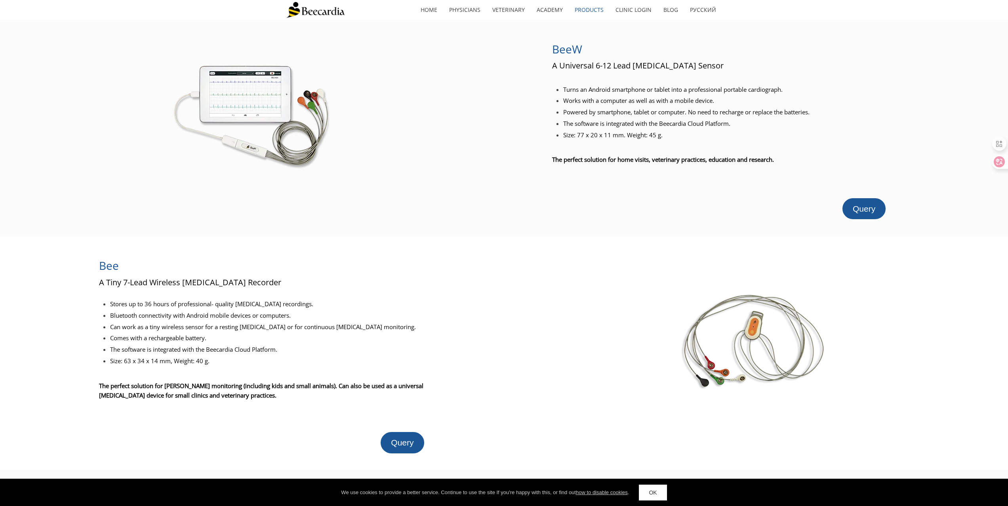
click at [646, 133] on span "Size: 77 x 20 x 11 mm. Weight: 45 g." at bounding box center [612, 135] width 99 height 8
click at [558, 52] on span "BeeW" at bounding box center [567, 49] width 30 height 15
drag, startPoint x: 554, startPoint y: 57, endPoint x: 634, endPoint y: 65, distance: 80.1
click at [634, 65] on div "BeeW A Universal 6-12 Lead ECG Sensor Turns an Android smartphone or tablet int…" at bounding box center [727, 128] width 351 height 183
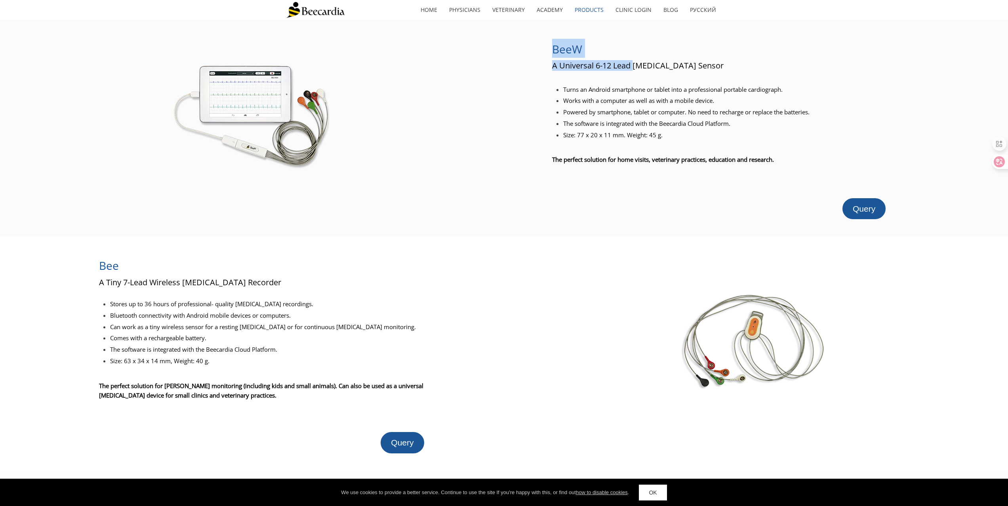
click at [634, 65] on span "A Universal 6-12 Lead ECG Sensor" at bounding box center [637, 65] width 171 height 11
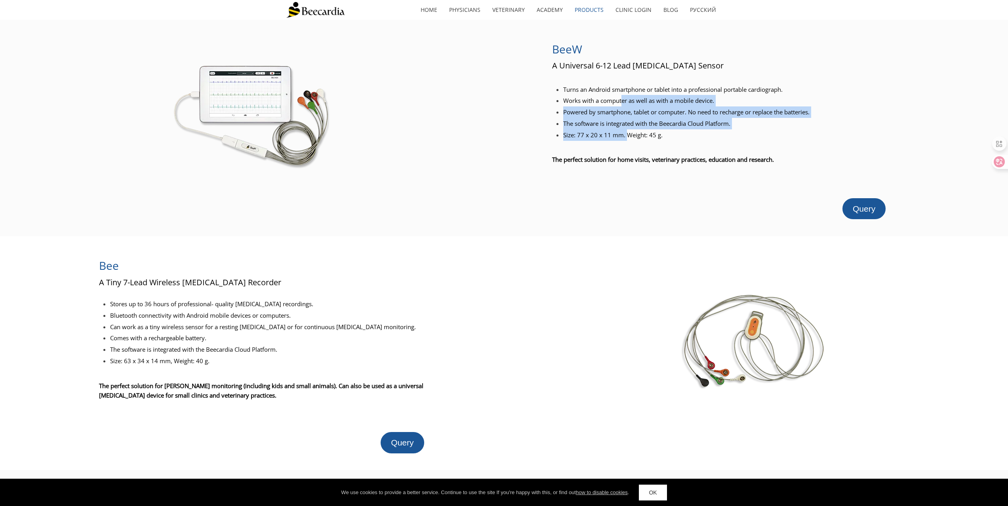
drag, startPoint x: 622, startPoint y: 112, endPoint x: 626, endPoint y: 138, distance: 26.0
click at [626, 138] on div "Turns an Android smartphone or tablet into a professional portable cardiograph.…" at bounding box center [727, 112] width 351 height 57
click at [626, 138] on span "Size: 77 x 20 x 11 mm. Weight: 45 g." at bounding box center [612, 135] width 99 height 8
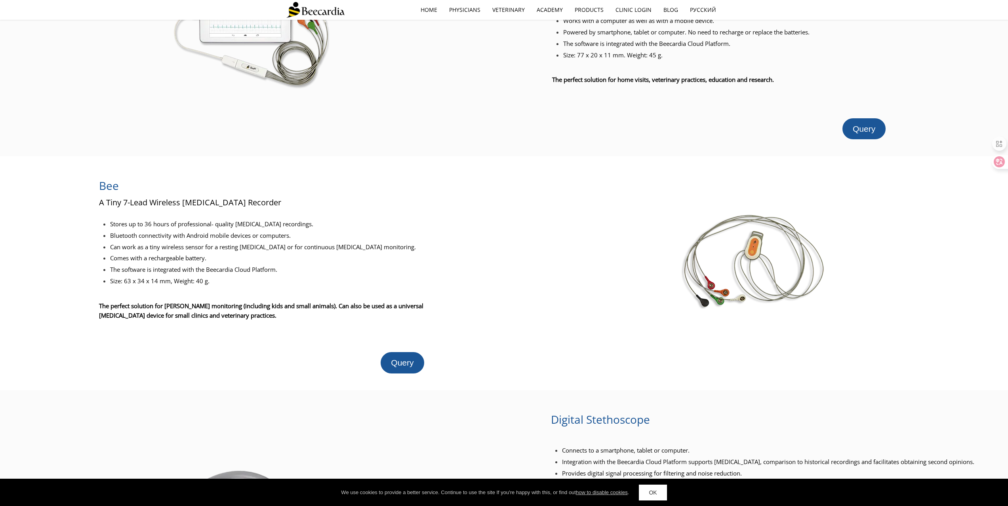
scroll to position [119, 0]
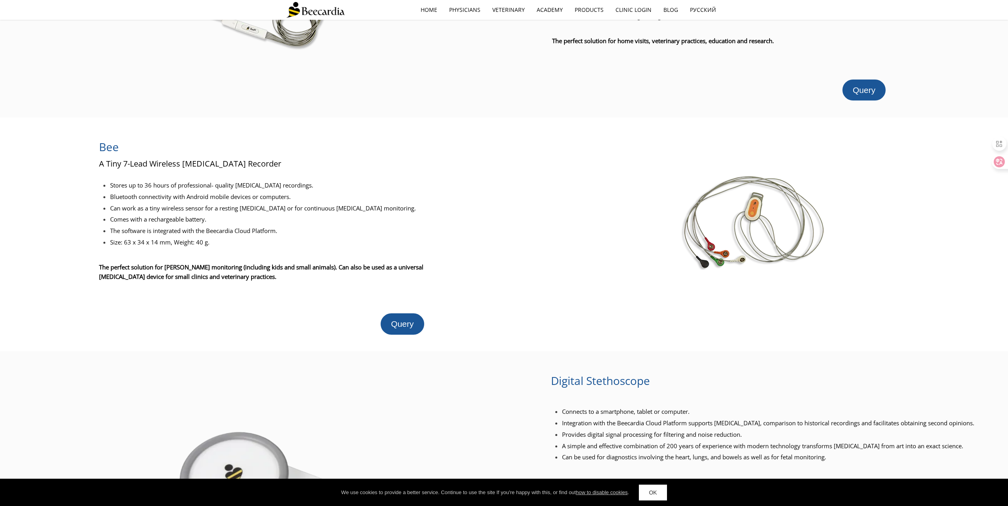
click at [458, 163] on div at bounding box center [470, 235] width 59 height 200
click at [440, 186] on li "Stores up to 36 hours of professional- quality ECG recordings." at bounding box center [275, 185] width 331 height 11
click at [435, 178] on div "Stores up to 36 hours of professional- quality ECG recordings. Bluetooth connec…" at bounding box center [270, 214] width 342 height 72
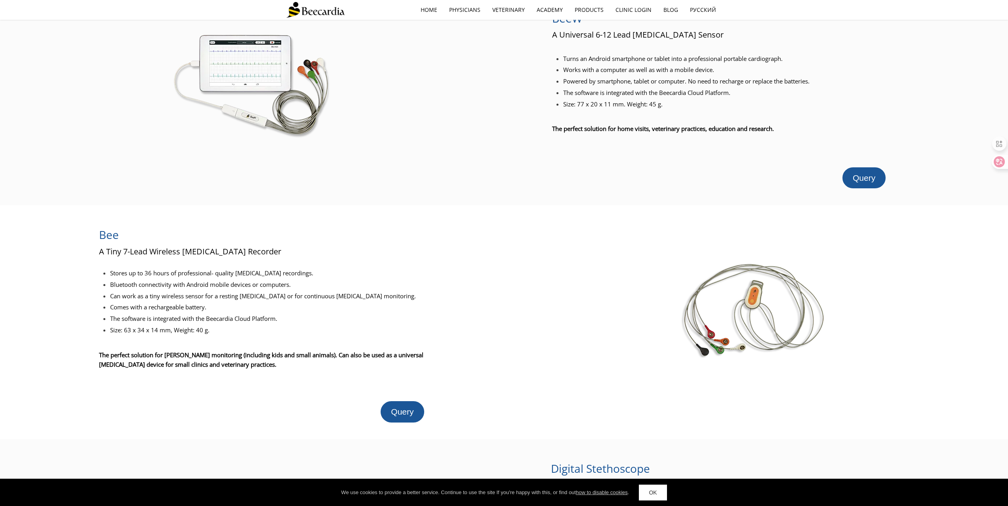
scroll to position [0, 0]
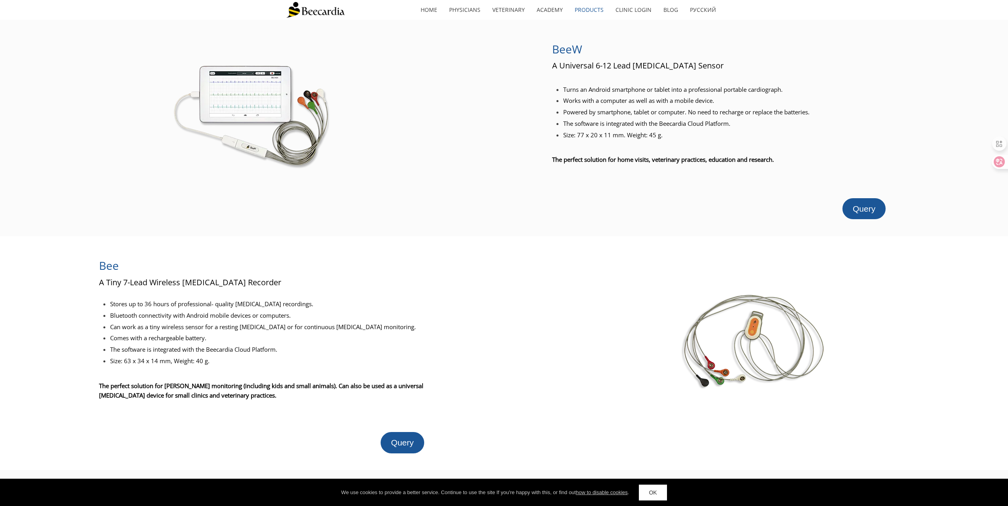
click at [435, 178] on div at bounding box center [251, 112] width 502 height 151
click at [450, 127] on div at bounding box center [251, 112] width 502 height 151
click at [451, 125] on div at bounding box center [251, 112] width 502 height 151
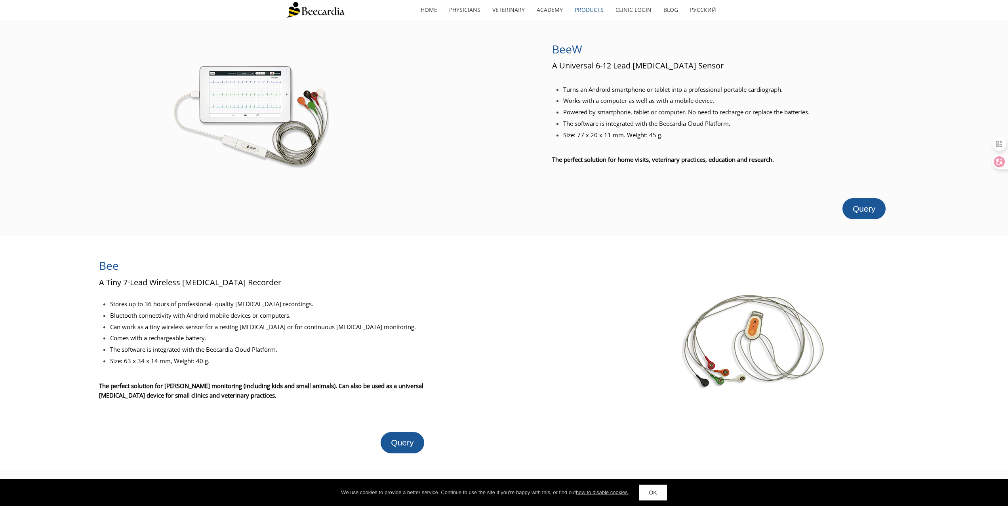
click at [451, 125] on div at bounding box center [251, 112] width 502 height 151
click at [512, 112] on div at bounding box center [527, 128] width 50 height 183
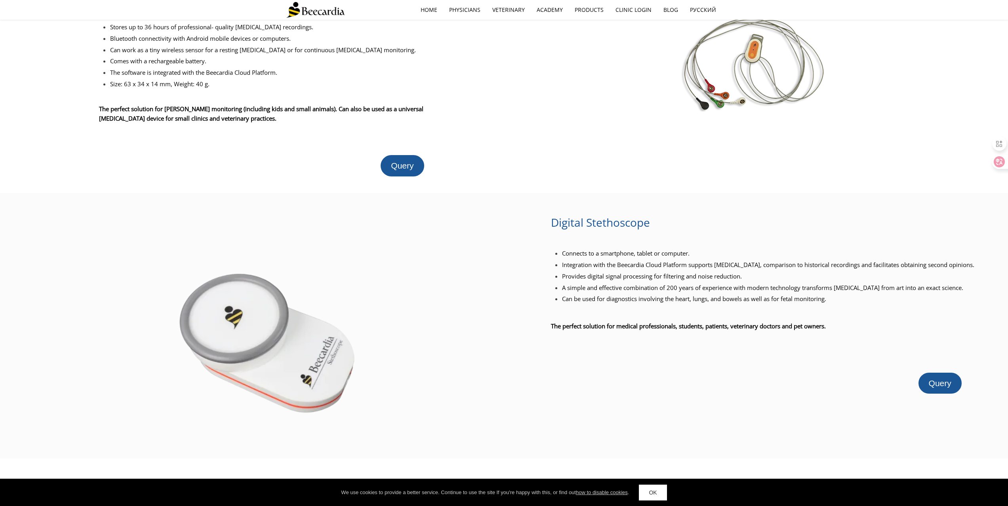
scroll to position [158, 0]
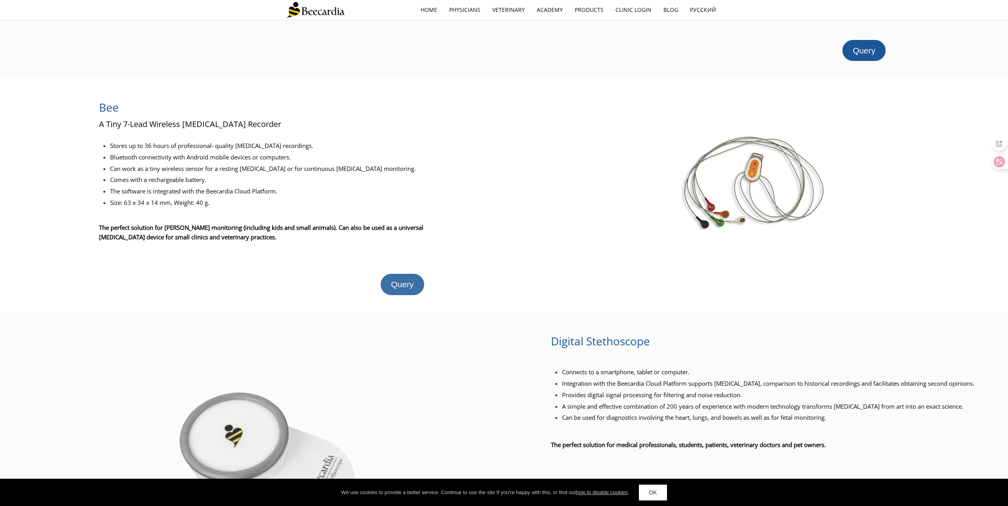
click at [398, 283] on span "Query" at bounding box center [402, 284] width 23 height 9
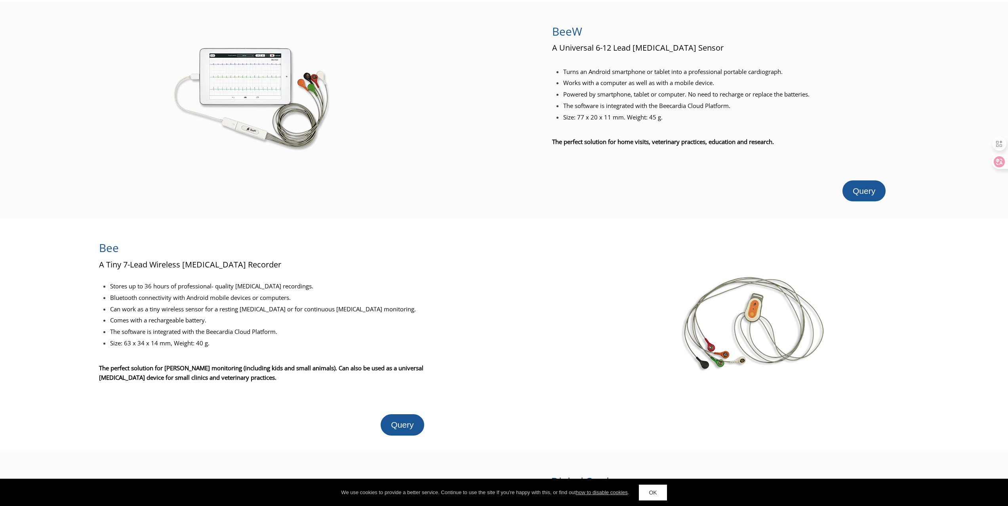
scroll to position [0, 0]
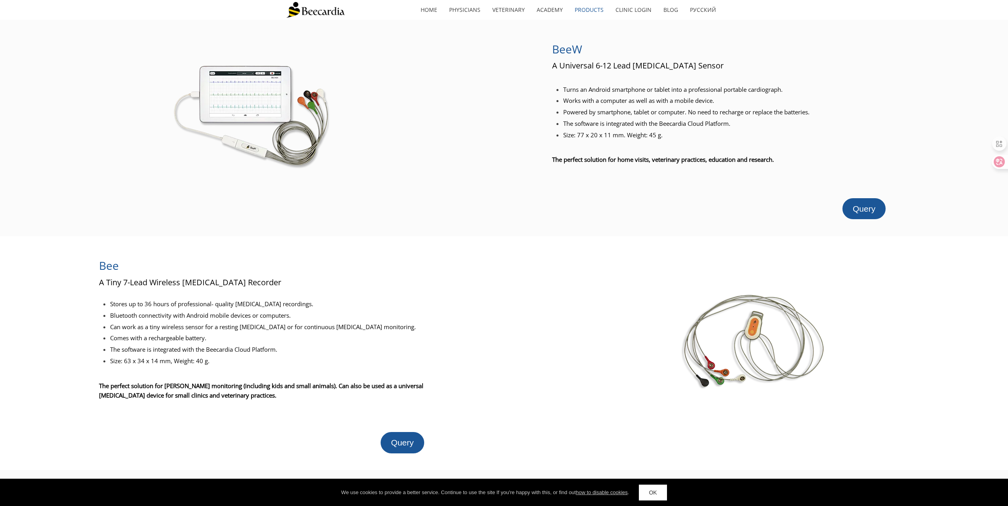
click at [800, 62] on p "A Universal 6-12 Lead ECG Sensor" at bounding box center [727, 66] width 351 height 8
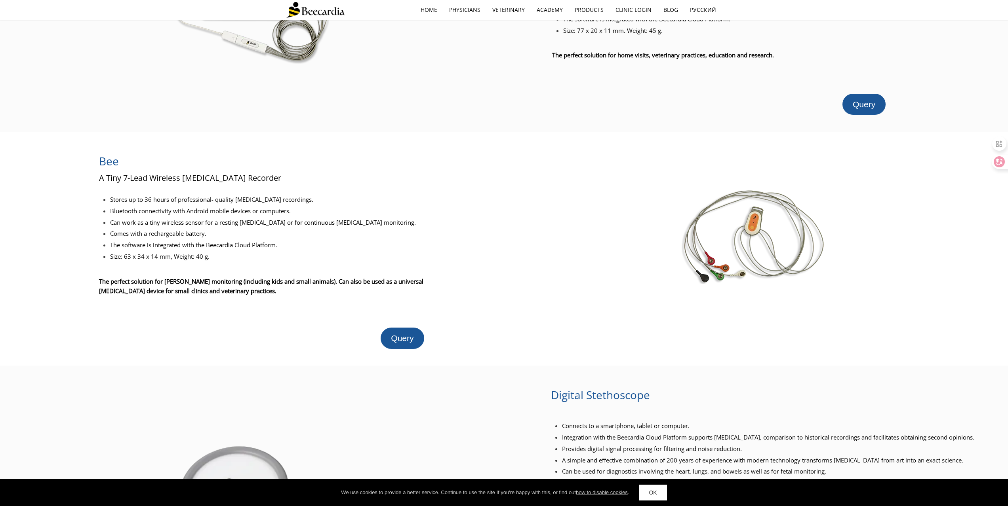
scroll to position [119, 0]
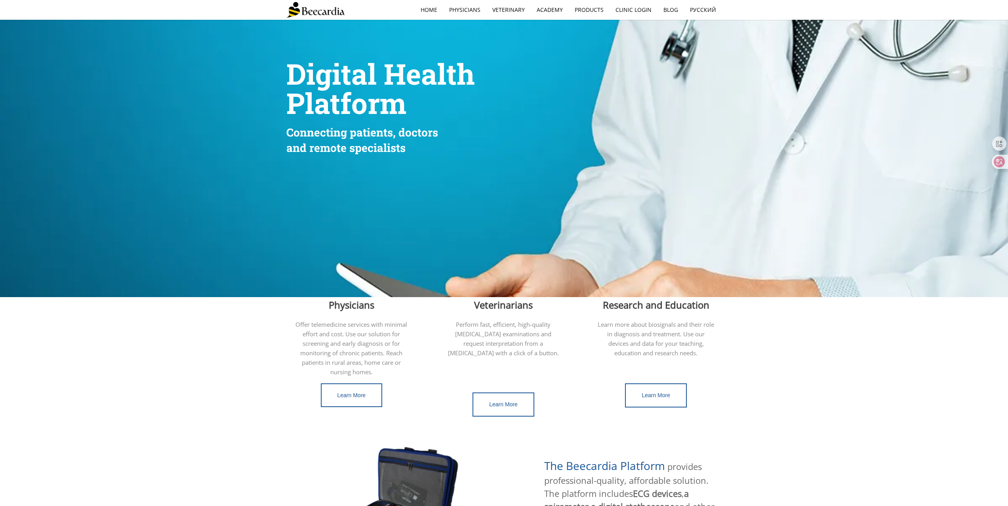
scroll to position [119, 0]
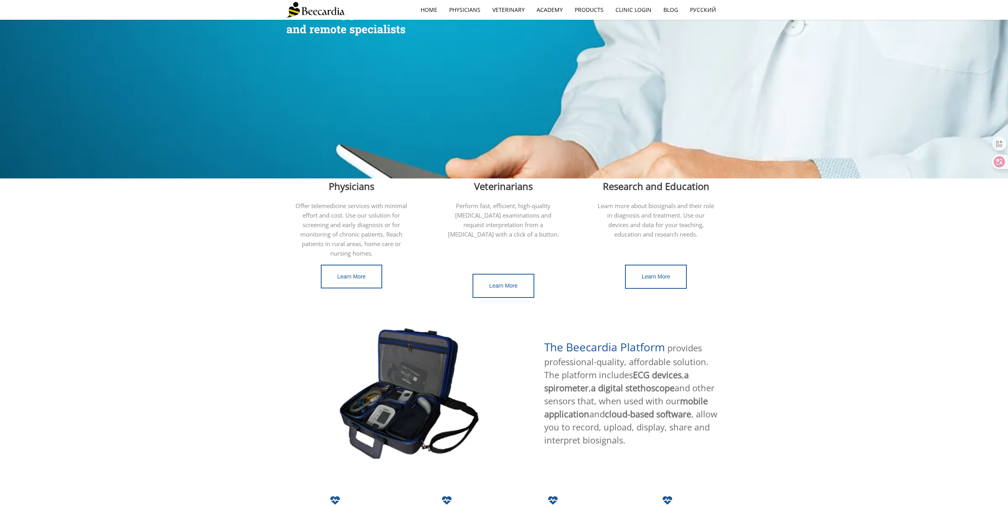
click at [610, 245] on p at bounding box center [656, 244] width 118 height 10
click at [524, 239] on p at bounding box center [504, 244] width 118 height 10
drag, startPoint x: 534, startPoint y: 217, endPoint x: 535, endPoint y: 232, distance: 14.3
click at [535, 232] on div "Perform fast, efficient, high-quality ECG examinations and request interpretati…" at bounding box center [504, 229] width 118 height 57
click at [535, 239] on p at bounding box center [504, 244] width 118 height 10
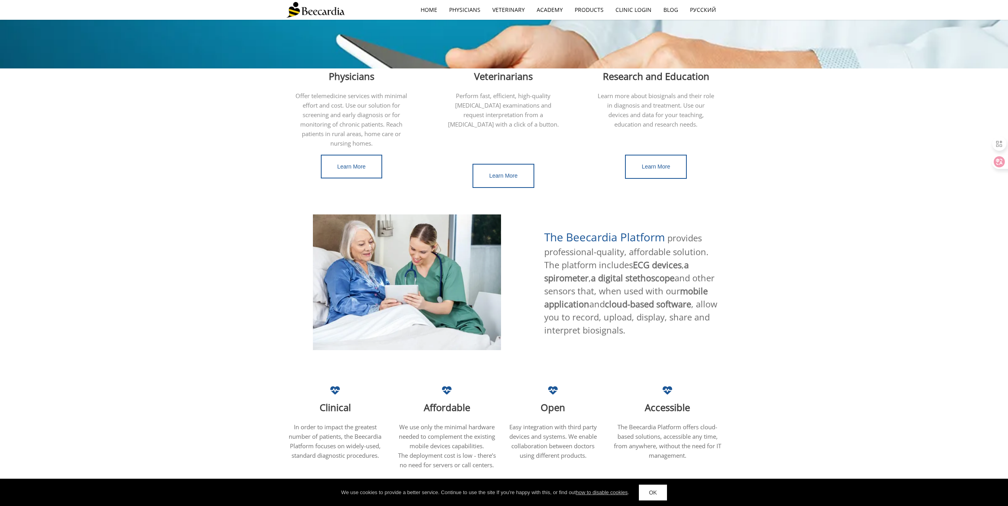
scroll to position [277, 0]
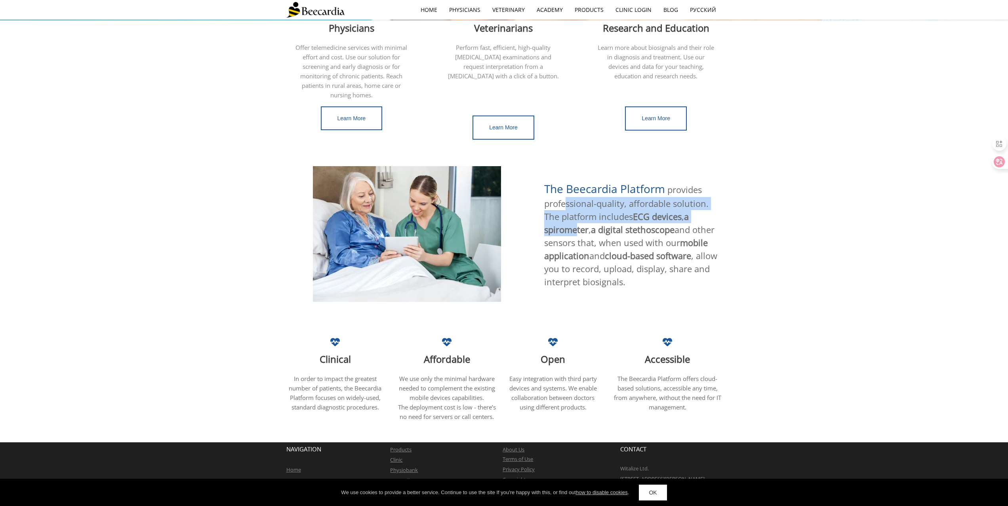
drag, startPoint x: 567, startPoint y: 196, endPoint x: 577, endPoint y: 225, distance: 30.9
click at [577, 225] on span "provides professional-quality, affordable solution. The platform includes ECG d…" at bounding box center [630, 236] width 173 height 104
click at [577, 225] on span "a spirometer" at bounding box center [616, 223] width 145 height 25
click at [631, 250] on span "cloud-based software" at bounding box center [648, 256] width 86 height 12
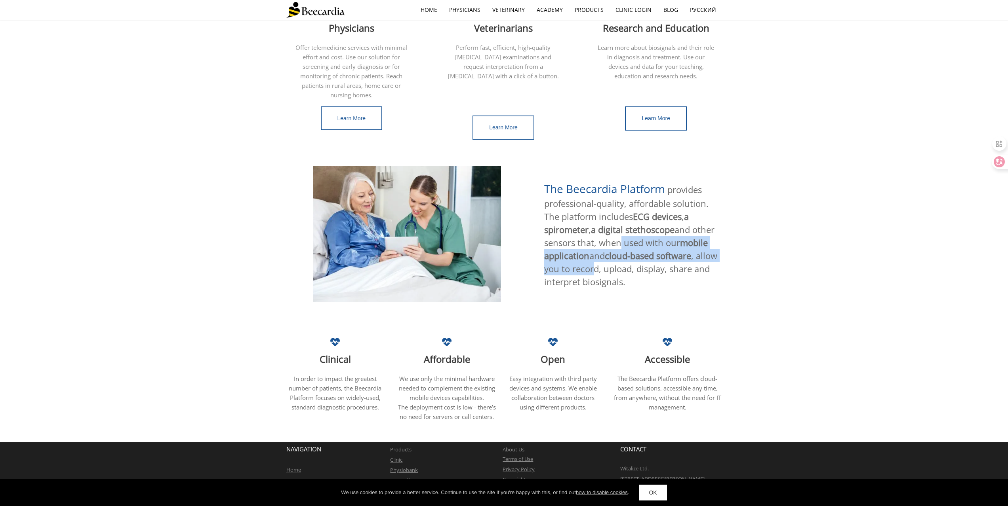
drag, startPoint x: 614, startPoint y: 230, endPoint x: 619, endPoint y: 261, distance: 31.8
click at [619, 261] on span "provides professional-quality, affordable solution. The platform includes ECG d…" at bounding box center [630, 236] width 173 height 104
click at [637, 262] on span "provides professional-quality, affordable solution. The platform includes ECG d…" at bounding box center [630, 236] width 173 height 104
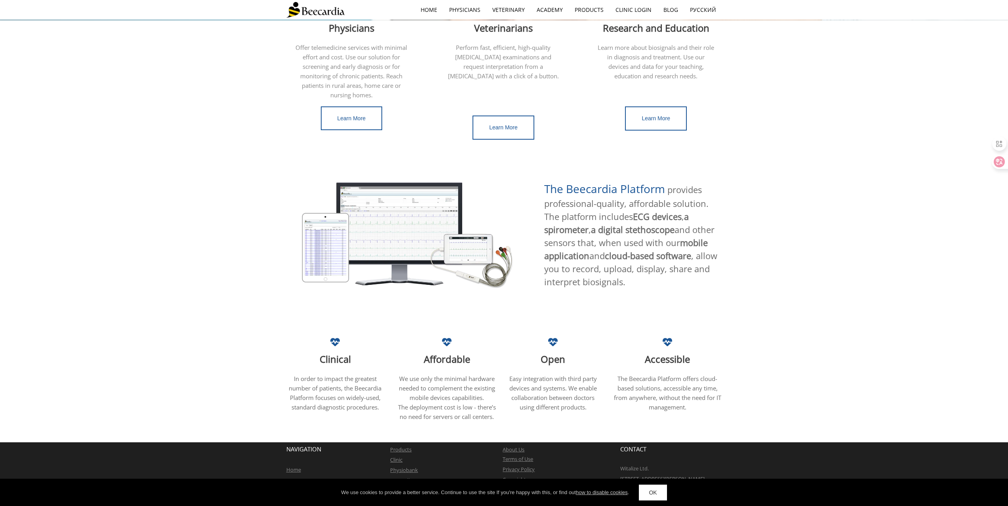
click at [637, 262] on span "provides professional-quality, affordable solution. The platform includes ECG d…" at bounding box center [630, 236] width 173 height 104
drag, startPoint x: 630, startPoint y: 247, endPoint x: 632, endPoint y: 266, distance: 19.5
click at [632, 266] on p "The Beecardia Platform provides professional-quality, affordable solution. The …" at bounding box center [632, 235] width 177 height 108
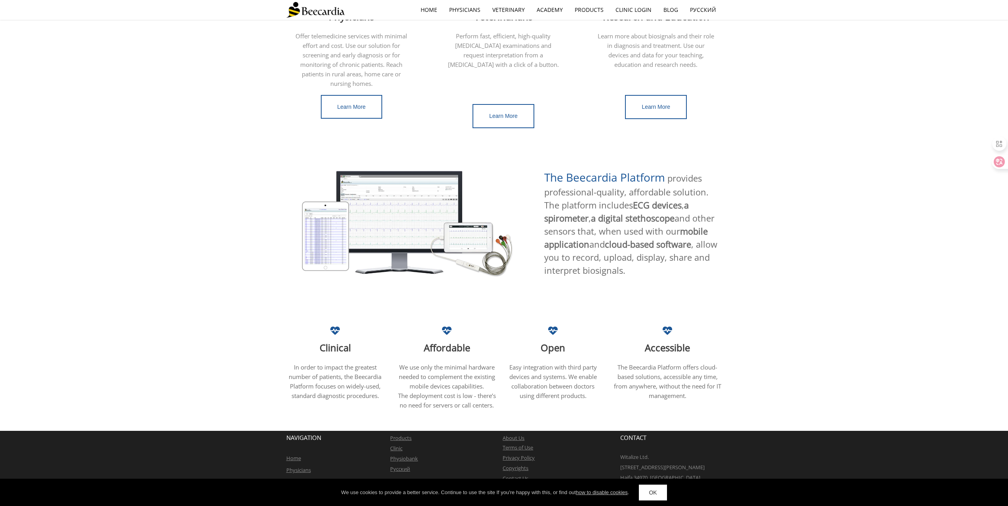
scroll to position [292, 0]
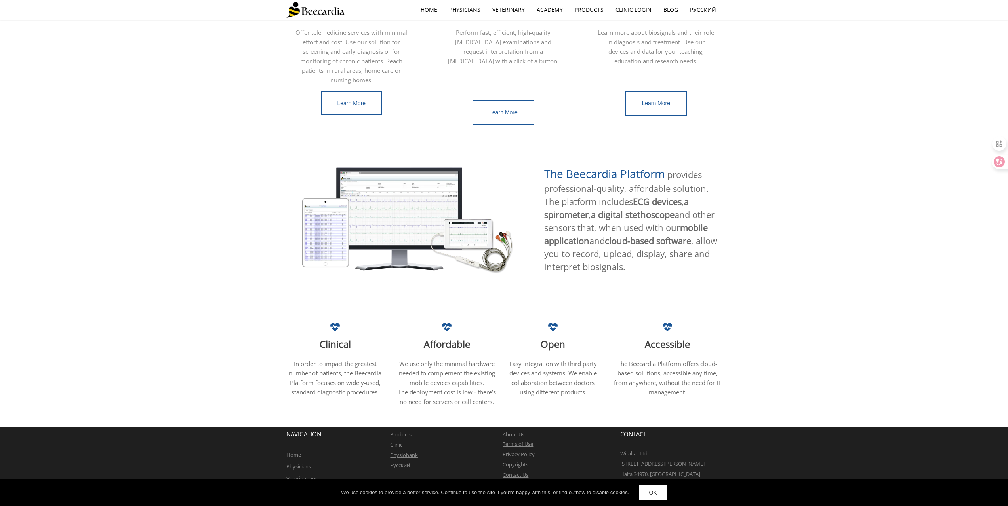
click at [545, 360] on span "Easy integration with third party devices and systems. We enable collaboration …" at bounding box center [553, 378] width 88 height 36
click at [553, 364] on span "Easy integration with third party devices and systems. We enable collaboration …" at bounding box center [553, 378] width 88 height 36
click at [554, 360] on span "Easy integration with third party devices and systems. We enable collaboration …" at bounding box center [553, 378] width 88 height 36
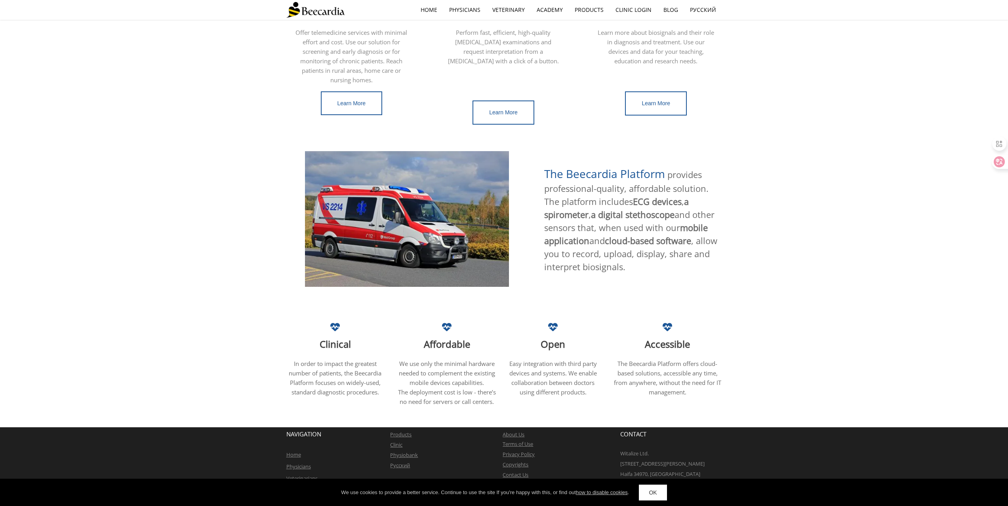
click at [554, 360] on span "Easy integration with third party devices and systems. We enable collaboration …" at bounding box center [553, 378] width 88 height 36
click at [469, 366] on span "We use only the minimal hardware needed to complement the existing mobile devic…" at bounding box center [447, 373] width 96 height 27
click at [469, 362] on span "We use only the minimal hardware needed to complement the existing mobile devic…" at bounding box center [447, 373] width 96 height 27
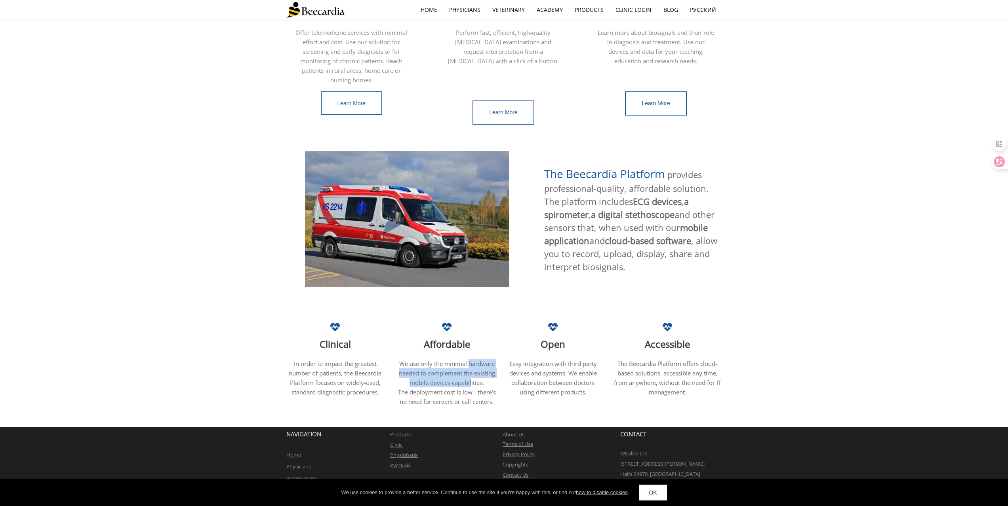
drag, startPoint x: 468, startPoint y: 362, endPoint x: 471, endPoint y: 371, distance: 9.0
click at [471, 371] on span "We use only the minimal hardware needed to complement the existing mobile devic…" at bounding box center [447, 373] width 96 height 27
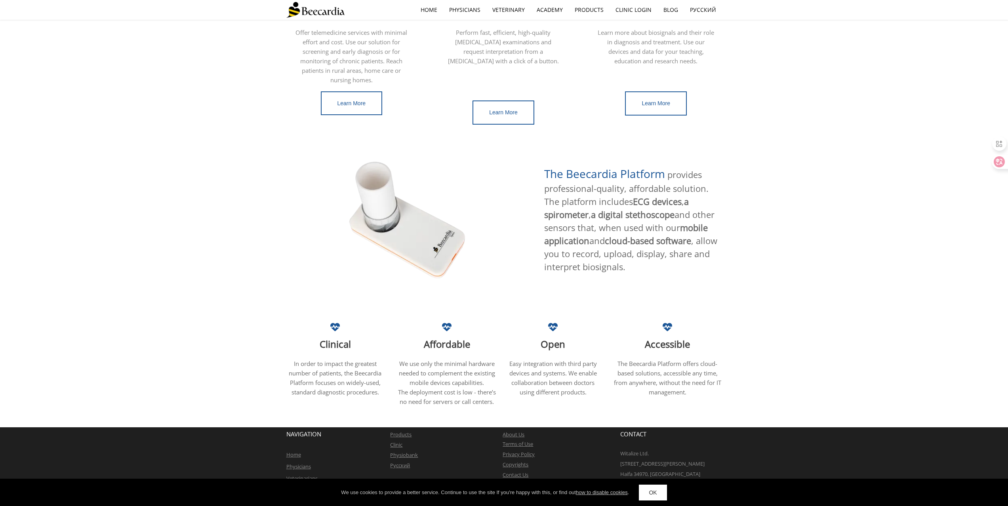
click at [471, 369] on p "We use only the minimal hardware needed to complement the existing mobile devic…" at bounding box center [446, 373] width 103 height 29
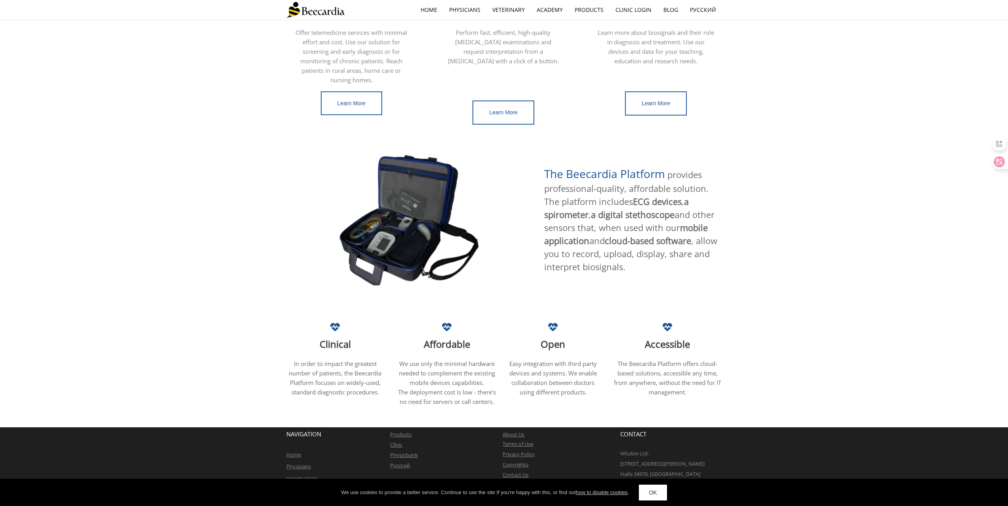
click at [522, 472] on link "Contact Us" at bounding box center [515, 475] width 26 height 7
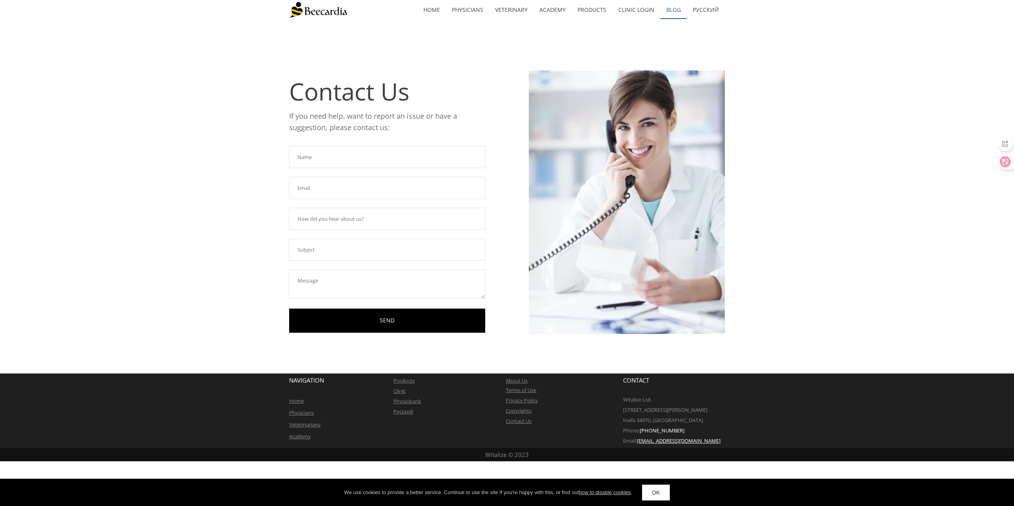
click at [674, 16] on link "Blog" at bounding box center [673, 10] width 27 height 18
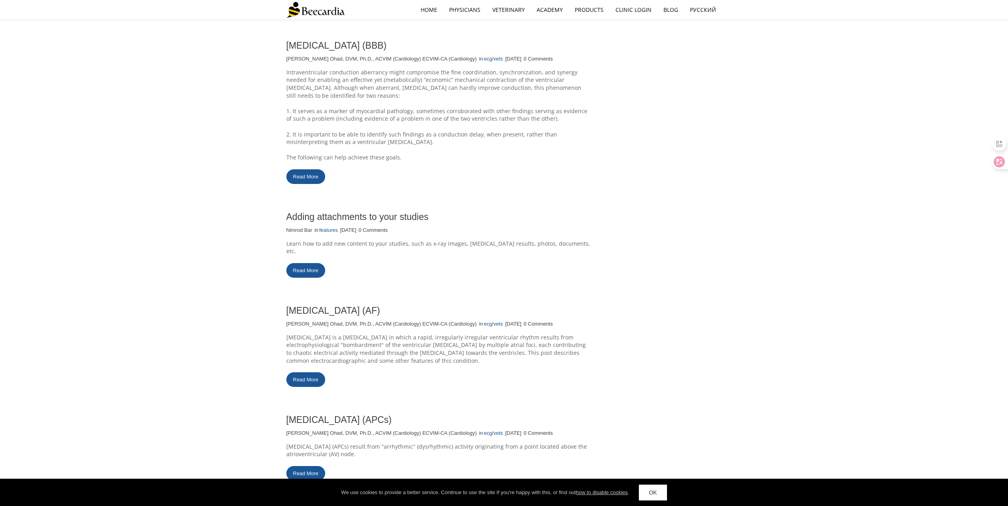
scroll to position [1187, 0]
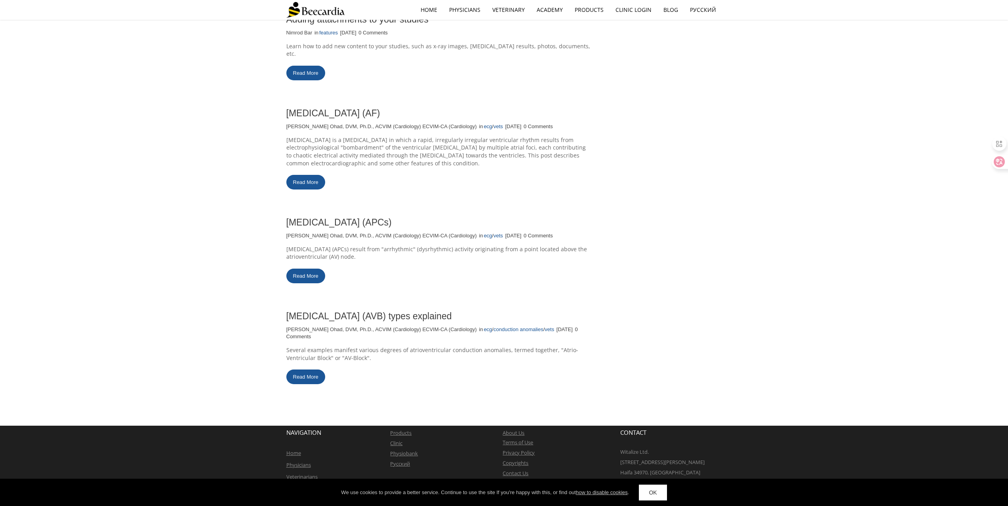
click at [465, 348] on p "Several examples manifest various degrees of atrioventricular conduction anomal…" at bounding box center [438, 353] width 305 height 15
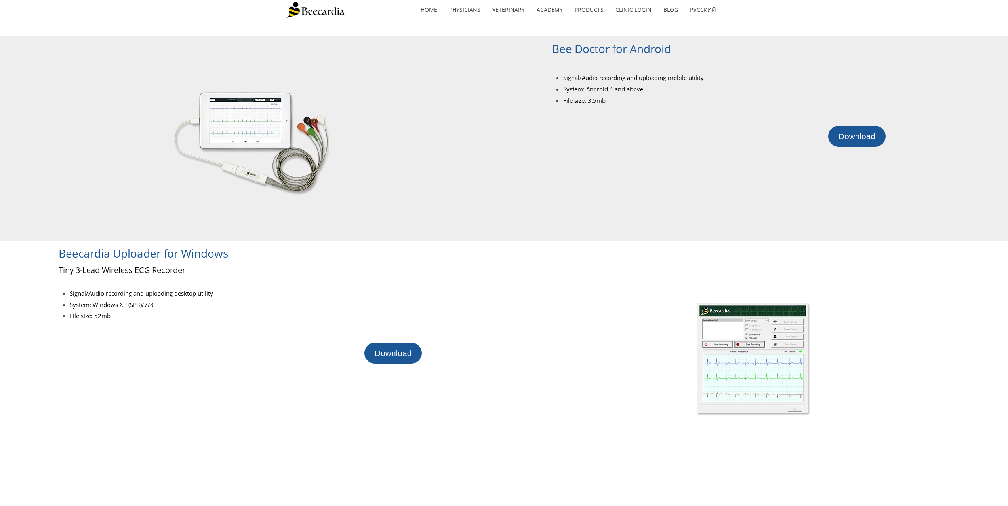
click at [550, 141] on div at bounding box center [527, 138] width 50 height 205
drag, startPoint x: 550, startPoint y: 141, endPoint x: 499, endPoint y: 121, distance: 54.8
click at [499, 121] on div at bounding box center [251, 138] width 502 height 205
click at [630, 167] on div at bounding box center [727, 172] width 351 height 51
click at [628, 162] on div at bounding box center [727, 172] width 351 height 51
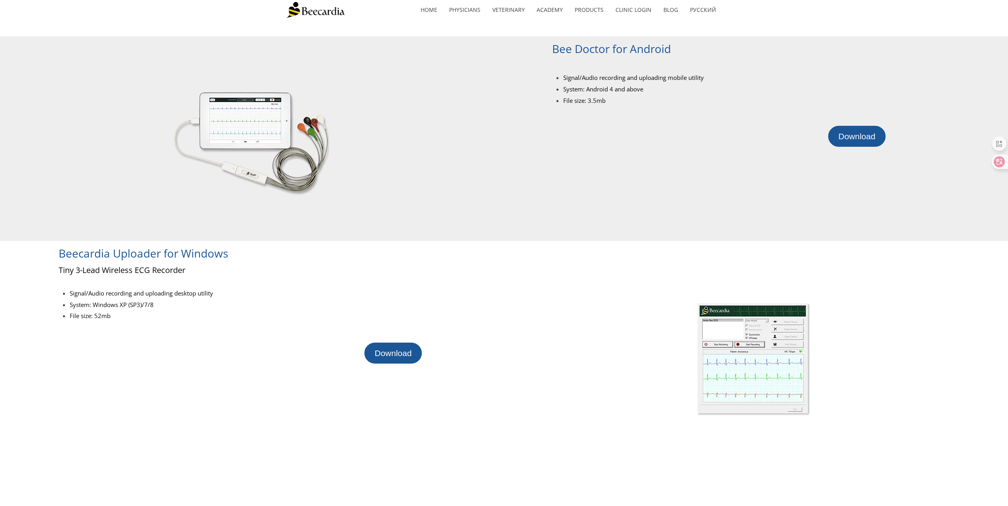
drag, startPoint x: 628, startPoint y: 162, endPoint x: 622, endPoint y: 156, distance: 8.4
click at [622, 156] on div at bounding box center [727, 172] width 351 height 51
click at [621, 153] on div at bounding box center [727, 172] width 351 height 51
drag, startPoint x: 621, startPoint y: 153, endPoint x: 615, endPoint y: 149, distance: 7.5
click at [615, 149] on div at bounding box center [727, 172] width 351 height 51
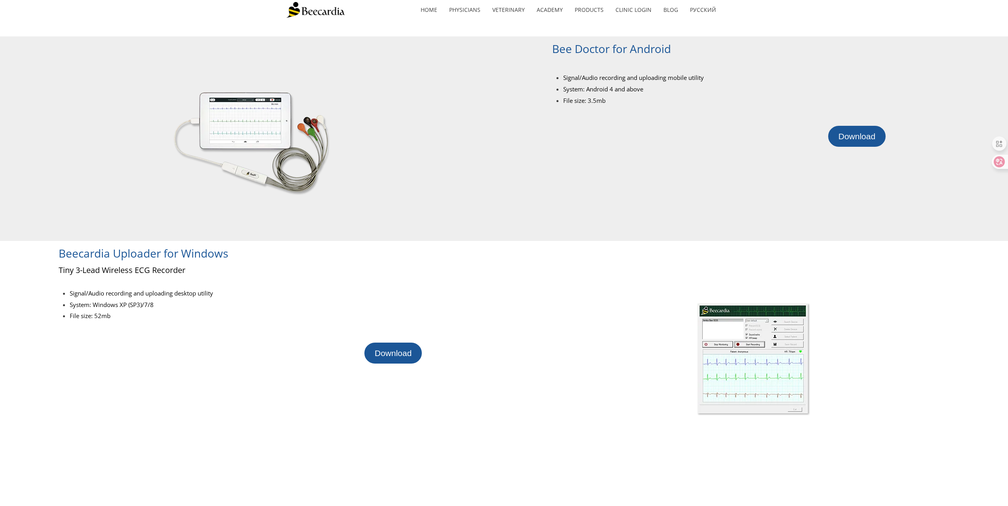
click at [615, 149] on div at bounding box center [727, 172] width 351 height 51
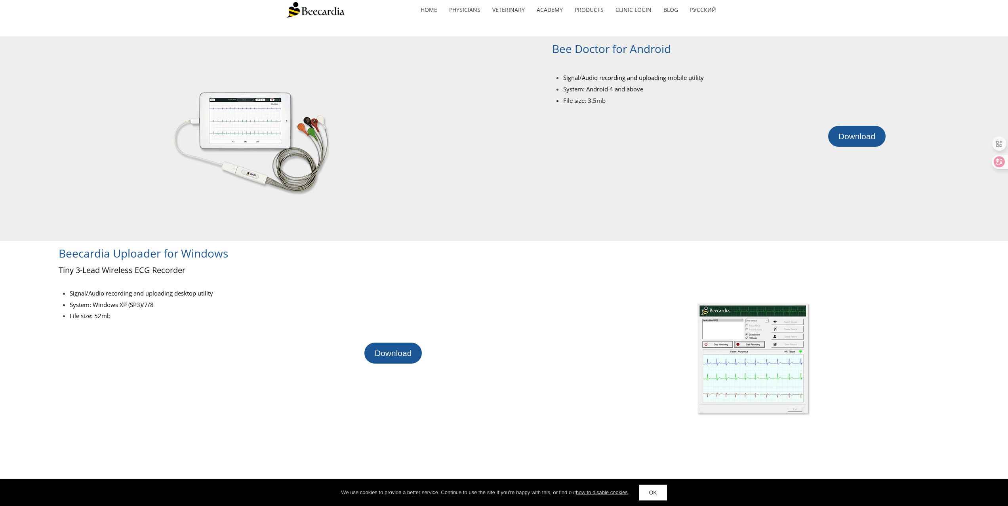
click at [615, 149] on div at bounding box center [727, 172] width 351 height 51
click at [611, 145] on div "Download" at bounding box center [718, 136] width 333 height 21
click at [610, 142] on div "Download" at bounding box center [718, 136] width 333 height 21
click at [596, 123] on div at bounding box center [727, 116] width 351 height 17
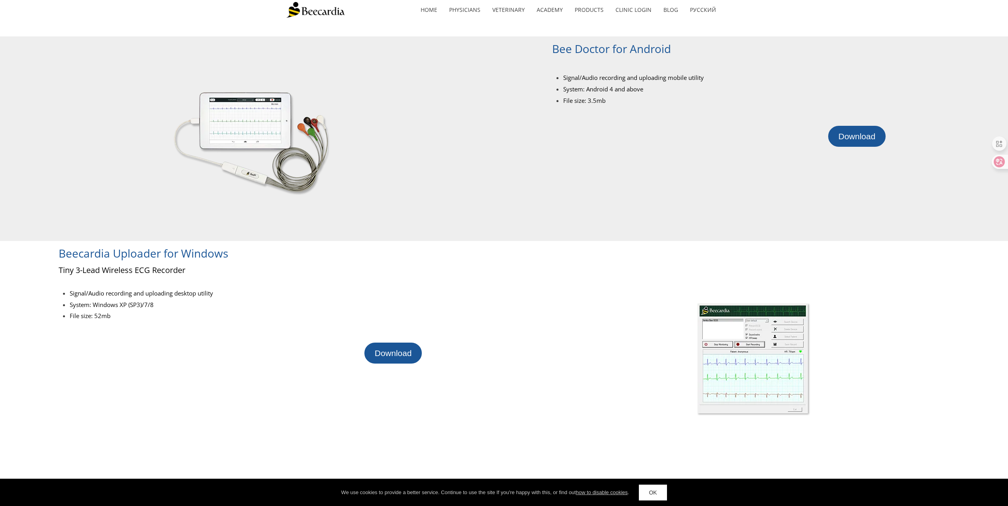
drag, startPoint x: 596, startPoint y: 123, endPoint x: 589, endPoint y: 119, distance: 7.7
click at [589, 119] on div at bounding box center [727, 116] width 351 height 17
click at [592, 160] on div at bounding box center [727, 172] width 351 height 51
click at [592, 147] on div at bounding box center [727, 172] width 351 height 51
drag, startPoint x: 592, startPoint y: 147, endPoint x: 584, endPoint y: 135, distance: 14.7
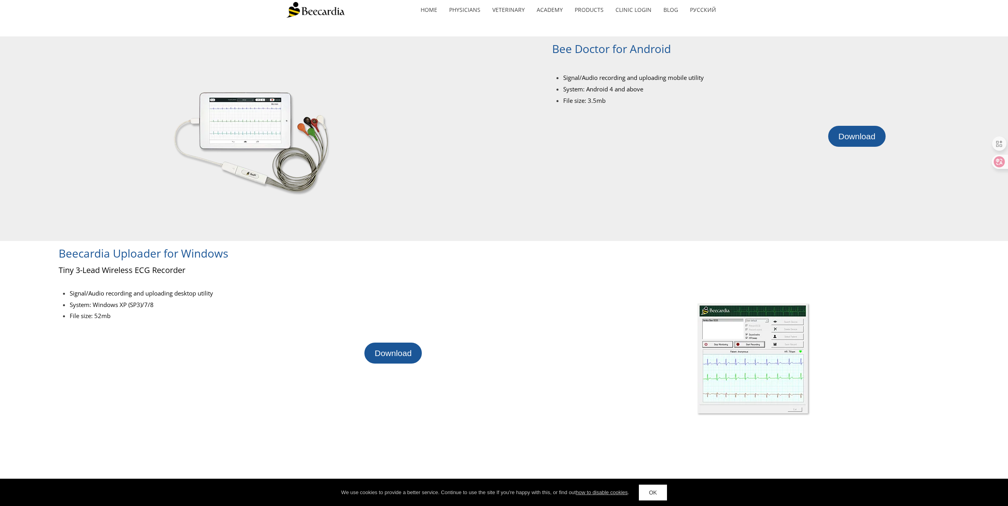
click at [584, 135] on div "Download" at bounding box center [718, 136] width 333 height 21
click at [603, 152] on div at bounding box center [727, 172] width 351 height 51
click at [594, 145] on div "Download" at bounding box center [718, 136] width 333 height 21
click at [590, 143] on div "Download" at bounding box center [718, 136] width 333 height 21
click at [592, 260] on div at bounding box center [753, 360] width 508 height 238
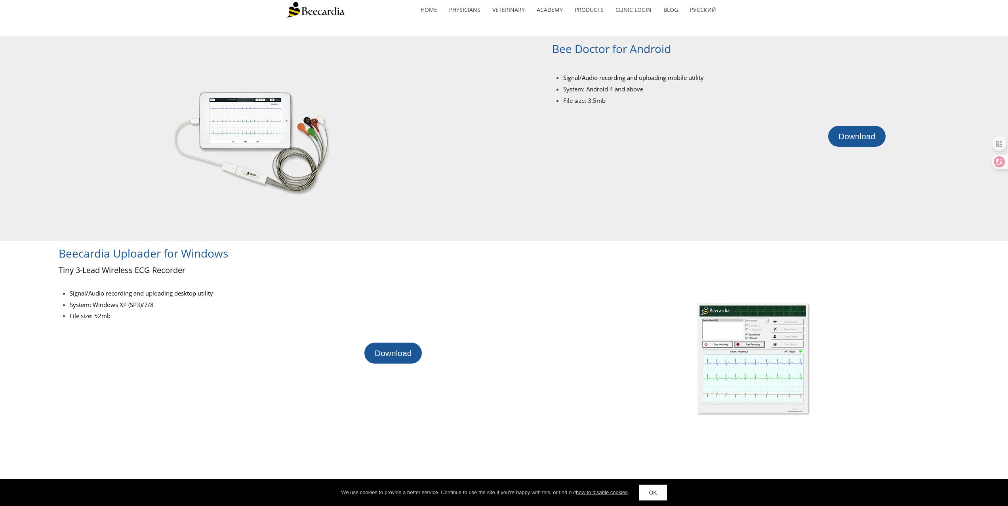
click at [601, 276] on link at bounding box center [753, 360] width 321 height 238
click at [597, 276] on link at bounding box center [753, 360] width 321 height 238
click at [596, 189] on div at bounding box center [727, 172] width 351 height 51
drag, startPoint x: 596, startPoint y: 189, endPoint x: 593, endPoint y: 186, distance: 4.2
click at [593, 186] on div at bounding box center [727, 172] width 351 height 51
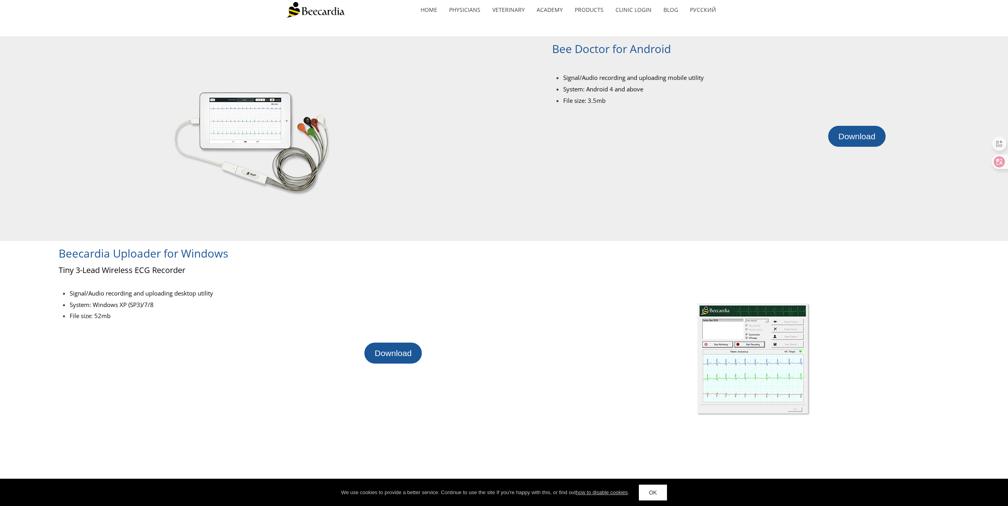
click at [593, 186] on div at bounding box center [727, 172] width 351 height 51
click at [590, 184] on div at bounding box center [727, 172] width 351 height 51
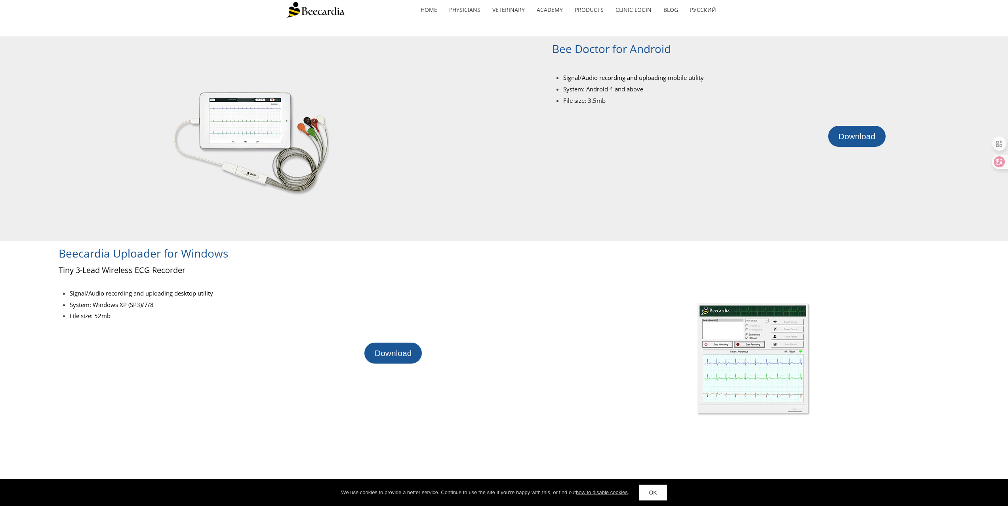
click at [590, 184] on div at bounding box center [727, 172] width 351 height 51
click at [396, 118] on link at bounding box center [250, 138] width 317 height 205
click at [467, 131] on div at bounding box center [251, 138] width 502 height 205
click at [871, 141] on link "Download" at bounding box center [856, 136] width 57 height 21
